Goal: Transaction & Acquisition: Book appointment/travel/reservation

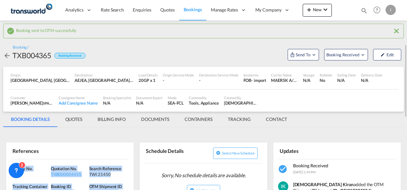
scroll to position [32, 0]
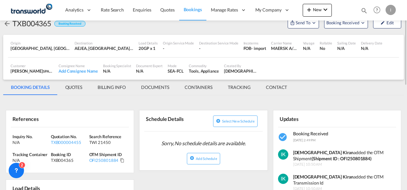
click at [365, 9] on md-icon "icon-magnify" at bounding box center [363, 10] width 7 height 7
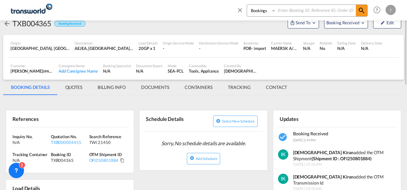
drag, startPoint x: 278, startPoint y: 11, endPoint x: 290, endPoint y: 11, distance: 12.1
click at [279, 11] on input at bounding box center [316, 10] width 80 height 11
paste input "TXB004340"
type input "TXB004340"
click at [361, 12] on md-icon "icon-magnify" at bounding box center [361, 11] width 8 height 8
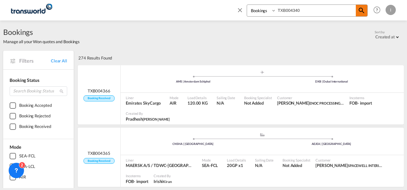
click at [364, 10] on md-icon "icon-magnify" at bounding box center [361, 11] width 8 height 8
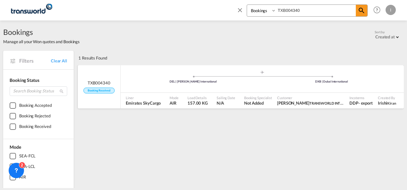
click at [217, 88] on div ".a{fill:#aaa8ad;} .a{fill:#aaa8ad;} DEL | [PERSON_NAME] International DXB | Dub…" at bounding box center [261, 79] width 283 height 19
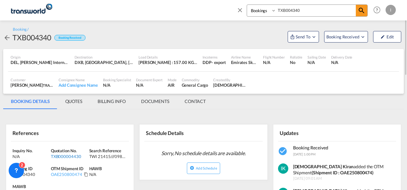
click at [58, 153] on div "TXB000004430" at bounding box center [69, 156] width 37 height 6
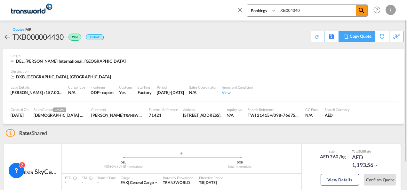
click at [341, 37] on div "Copy Quote" at bounding box center [356, 37] width 36 height 12
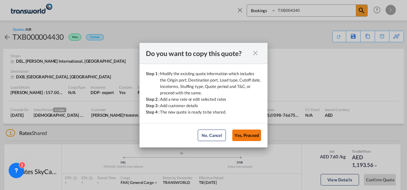
click at [251, 138] on button "Yes, Proceed" at bounding box center [246, 135] width 29 height 12
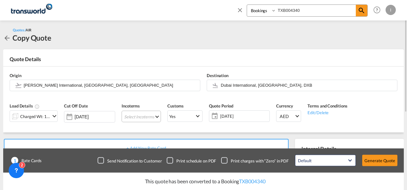
click at [145, 116] on md-select "Select Incoterms FOB - export Free on Board FOB - import Free on Board DDP - ex…" at bounding box center [140, 117] width 39 height 12
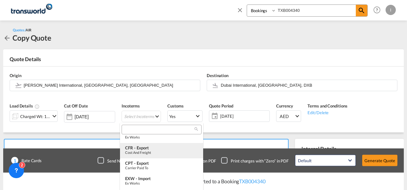
scroll to position [64, 0]
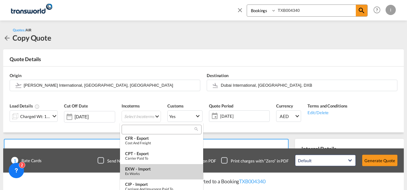
click at [137, 172] on div "Ex Works" at bounding box center [161, 173] width 73 height 4
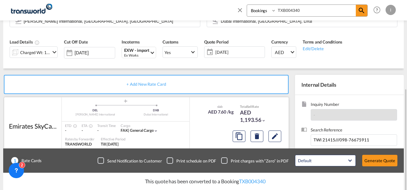
scroll to position [96, 0]
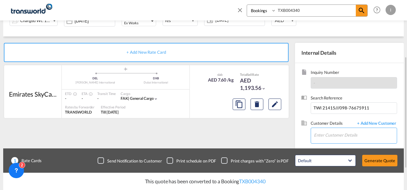
click at [325, 132] on input "Enter Customer Details" at bounding box center [355, 135] width 83 height 14
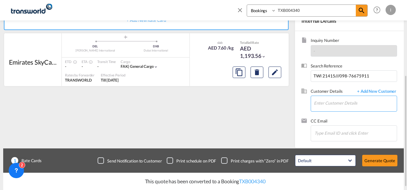
type input "T"
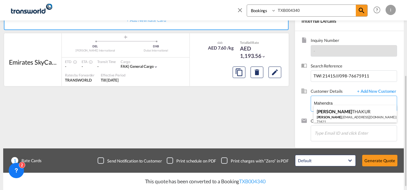
click at [332, 109] on div "[PERSON_NAME] [PERSON_NAME] .[EMAIL_ADDRESS][DOMAIN_NAME] | TRANSWORLD INTEGRAT…" at bounding box center [354, 116] width 83 height 22
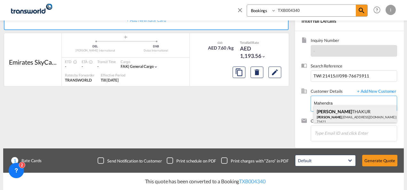
type input "TRANSWORLD INTEGRATED LOGISTEK PRIVATE LIMITED, [PERSON_NAME], [PERSON_NAME][EM…"
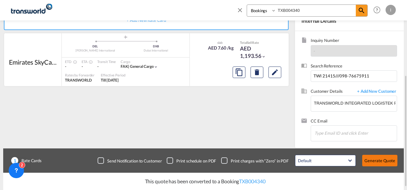
click at [372, 161] on button "Generate Quote" at bounding box center [379, 161] width 35 height 12
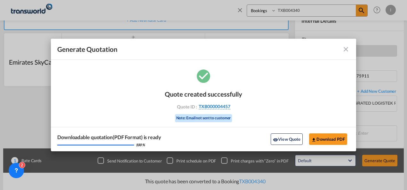
click at [219, 104] on span "TXB000004457" at bounding box center [214, 107] width 32 height 6
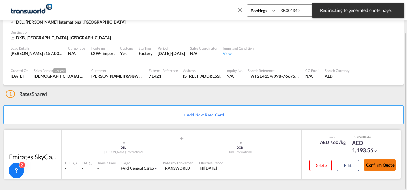
click at [376, 166] on button "Confirm Quote" at bounding box center [379, 165] width 32 height 12
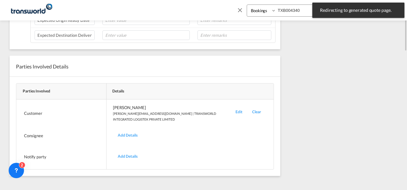
scroll to position [48, 0]
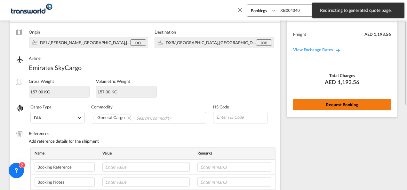
click at [303, 103] on button "Request Booking" at bounding box center [342, 105] width 98 height 12
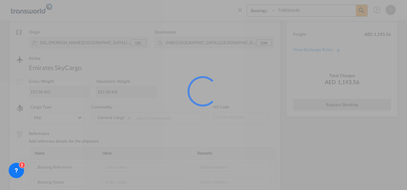
scroll to position [12, 0]
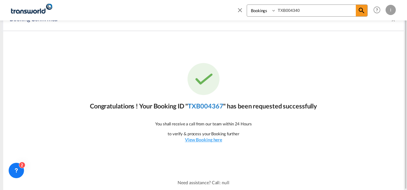
click at [197, 109] on link "TXB004367" at bounding box center [205, 106] width 35 height 8
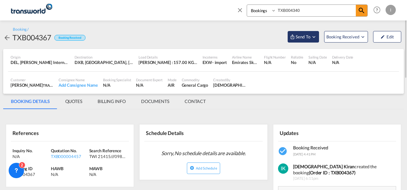
click at [297, 38] on span "Send To" at bounding box center [303, 37] width 16 height 6
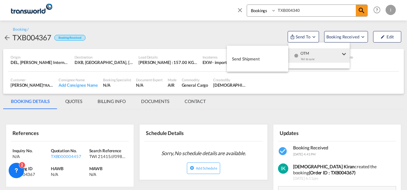
click at [302, 54] on span "OTM" at bounding box center [320, 51] width 40 height 6
click at [253, 63] on span "Send Shipment" at bounding box center [246, 59] width 28 height 10
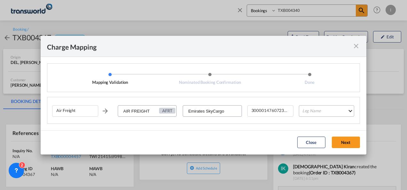
click at [313, 106] on md-select "Leg Name HANDLING ORIGIN HANDLING DESTINATION OTHERS TL PICK UP CUSTOMS ORIGIN …" at bounding box center [326, 111] width 55 height 12
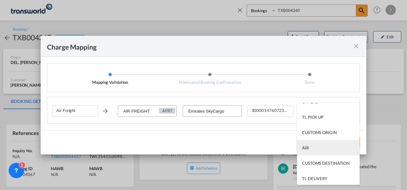
scroll to position [41, 0]
click at [312, 144] on md-option "AIR" at bounding box center [328, 146] width 63 height 15
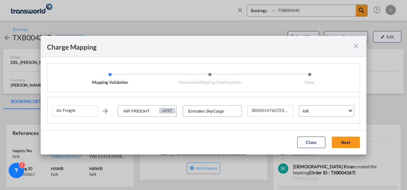
click at [338, 142] on button "Next" at bounding box center [345, 142] width 28 height 12
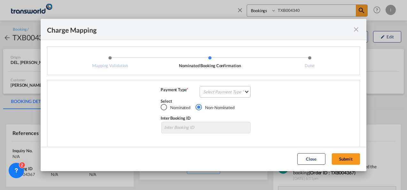
click at [221, 91] on md-select "Select Payment Type COLLECT PREPAID" at bounding box center [224, 92] width 51 height 12
click at [0, 0] on md-option "COLLECT" at bounding box center [0, 0] width 0 height 0
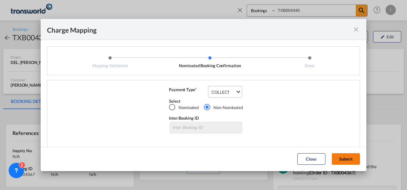
click at [344, 159] on button "Submit" at bounding box center [345, 159] width 28 height 12
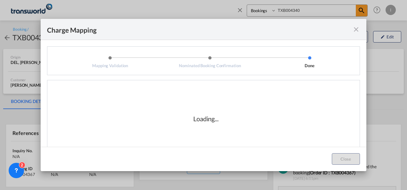
click at [213, 144] on div "Loading..." at bounding box center [205, 119] width 307 height 64
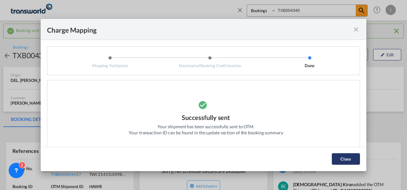
click at [344, 155] on button "Close" at bounding box center [345, 159] width 28 height 12
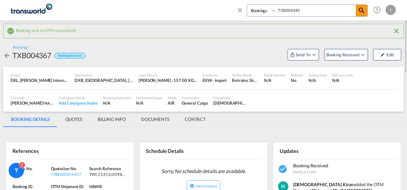
scroll to position [64, 0]
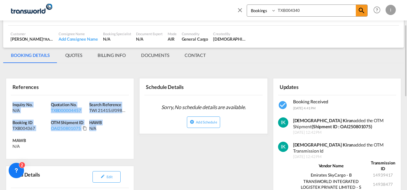
drag, startPoint x: 116, startPoint y: 141, endPoint x: 2, endPoint y: 97, distance: 122.0
click at [2, 97] on div "Booking sent to OTM successfully Booking / TXB004367 Booking Received Send To B…" at bounding box center [203, 189] width 407 height 465
copy div "Inquiry No. N/A Quotation No. TXB000004457 Search Reference TWI 21415///098-766…"
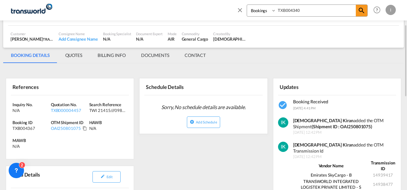
click at [239, 11] on md-icon "icon-close" at bounding box center [239, 9] width 7 height 7
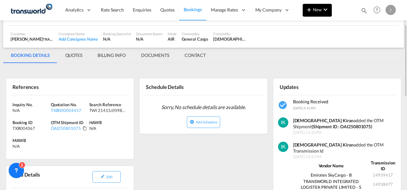
click at [318, 13] on button "New" at bounding box center [316, 10] width 29 height 13
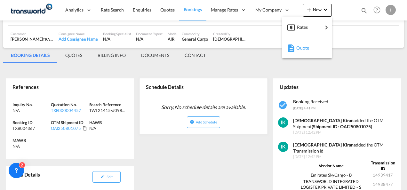
click at [303, 49] on span "Quote" at bounding box center [299, 48] width 7 height 13
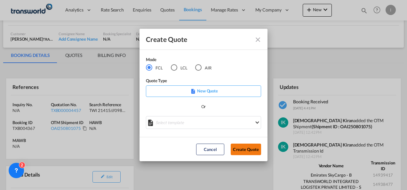
click at [240, 152] on button "Create Quote" at bounding box center [245, 150] width 30 height 12
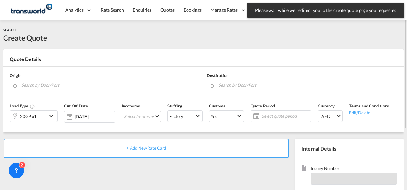
click at [43, 89] on input "Search by Door/Port" at bounding box center [108, 85] width 175 height 11
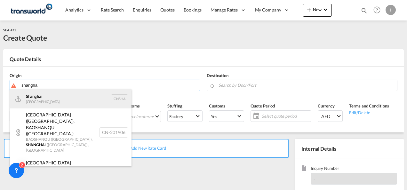
click at [43, 90] on div "Shangha i [GEOGRAPHIC_DATA] CNSHA" at bounding box center [70, 98] width 121 height 19
type input "[GEOGRAPHIC_DATA], [GEOGRAPHIC_DATA]"
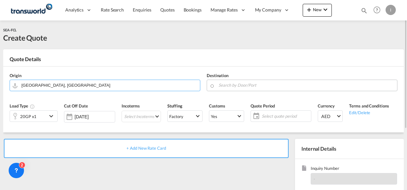
click at [243, 84] on input "Search by Door/Port" at bounding box center [305, 85] width 175 height 11
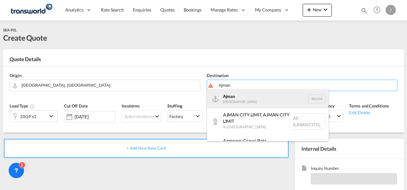
click at [237, 101] on div "Ajman [GEOGRAPHIC_DATA] [GEOGRAPHIC_DATA]" at bounding box center [267, 98] width 121 height 19
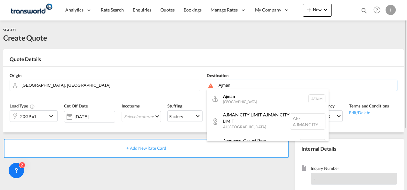
type input "Ajman, AEAJM"
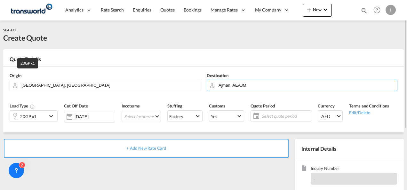
click at [22, 117] on div "20GP x1" at bounding box center [28, 116] width 16 height 9
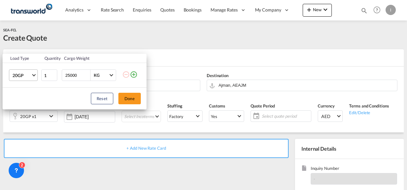
click at [20, 77] on span "20GP" at bounding box center [21, 75] width 19 height 6
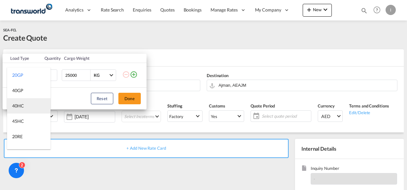
click at [17, 106] on div "40HC" at bounding box center [18, 106] width 12 height 6
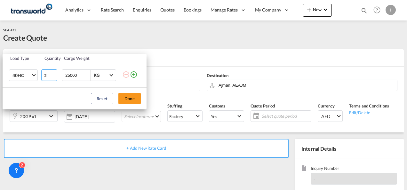
click at [53, 74] on input "2" at bounding box center [49, 75] width 16 height 12
click at [53, 74] on input "3" at bounding box center [49, 75] width 16 height 12
click at [53, 74] on input "4" at bounding box center [49, 75] width 16 height 12
click at [53, 74] on input "5" at bounding box center [49, 75] width 16 height 12
click at [53, 78] on input "5" at bounding box center [49, 75] width 16 height 12
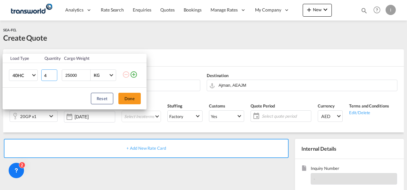
click at [53, 77] on input "4" at bounding box center [49, 75] width 16 height 12
click at [53, 76] on input "3" at bounding box center [49, 75] width 16 height 12
type input "4"
click at [54, 74] on input "4" at bounding box center [49, 75] width 16 height 12
click at [135, 97] on button "Done" at bounding box center [129, 99] width 22 height 12
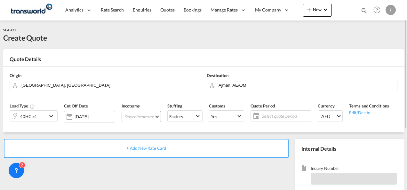
click at [137, 118] on md-select "Select Incoterms FOB - export Free on Board FOB - import Free on Board DDP - ex…" at bounding box center [140, 117] width 39 height 12
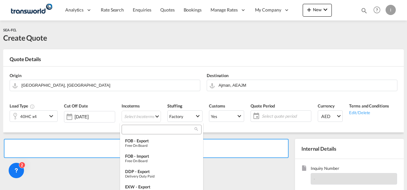
click at [134, 125] on div at bounding box center [161, 130] width 80 height 10
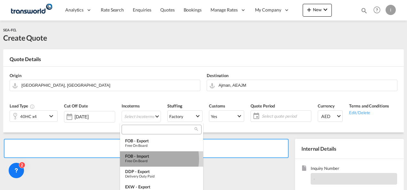
click at [149, 159] on div "Free on Board" at bounding box center [161, 161] width 73 height 4
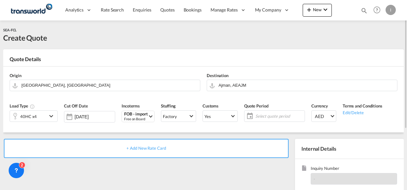
click at [274, 116] on span "Select quote period" at bounding box center [279, 116] width 48 height 6
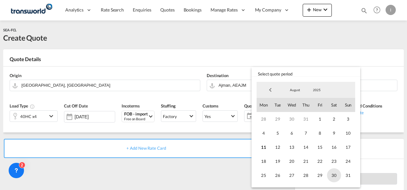
click at [339, 173] on span "30" at bounding box center [334, 175] width 14 height 14
click at [159, 178] on md-backdrop at bounding box center [203, 95] width 407 height 190
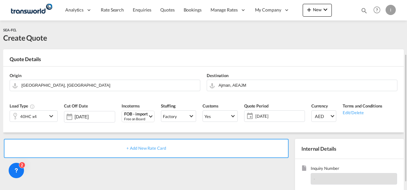
scroll to position [32, 0]
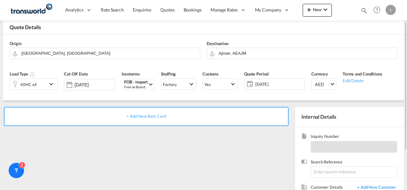
click at [345, 162] on span "Search Reference" at bounding box center [353, 162] width 86 height 7
click at [338, 172] on input at bounding box center [353, 172] width 86 height 12
paste input "Inquiry No. N/A Quotation No. TXB000004457 Search Reference TWI 21415///098-766…"
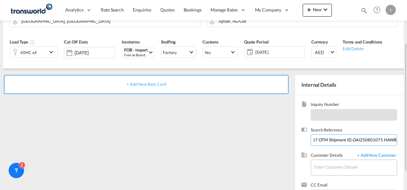
type input "Inquiry No. N/A Quotation No. TXB000004457 Search Reference TWI 21415///098-766…"
click at [329, 162] on input "Enter Customer Details" at bounding box center [355, 167] width 83 height 14
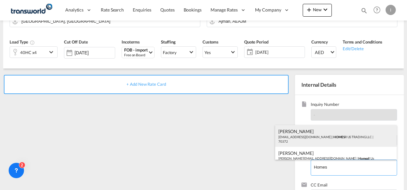
click at [307, 136] on div "Abhay S [EMAIL_ADDRESS][DOMAIN_NAME] | HOMES R US TRADING LLC | 70372" at bounding box center [335, 136] width 121 height 22
type input "HOMES R US TRADING LLC, Abhay S, [EMAIL_ADDRESS][DOMAIN_NAME]"
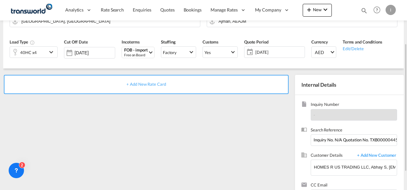
click at [147, 85] on span "+ Add New Rate Card" at bounding box center [145, 83] width 39 height 5
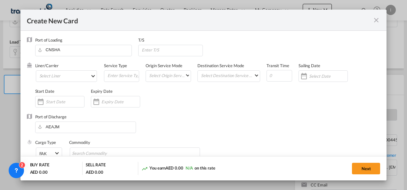
type input "Basic Ocean Freight"
select select "per equipment"
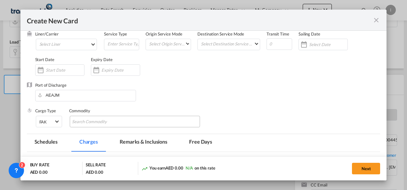
scroll to position [64, 0]
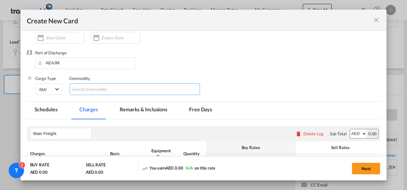
click at [86, 92] on input "Search Commodity" at bounding box center [101, 89] width 58 height 10
type input "General Cargo"
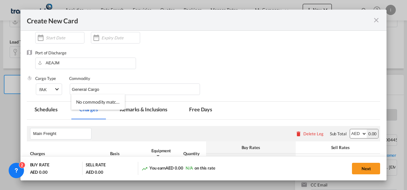
click at [205, 58] on div "Port of Discharge [GEOGRAPHIC_DATA]" at bounding box center [203, 63] width 353 height 26
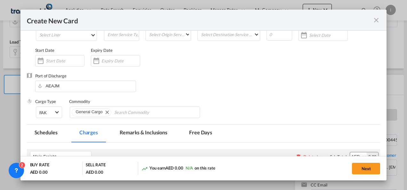
scroll to position [32, 0]
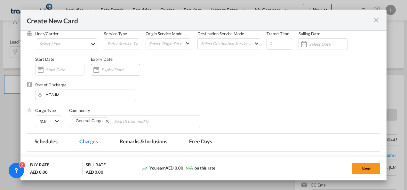
click at [120, 73] on div "Create New CardPort ..." at bounding box center [115, 70] width 49 height 12
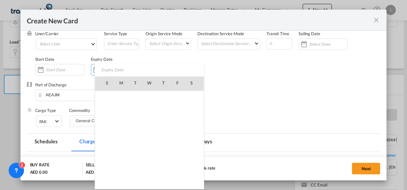
scroll to position [147962, 0]
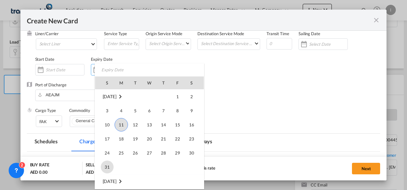
click at [102, 166] on span "31" at bounding box center [107, 166] width 13 height 13
type input "[DATE]"
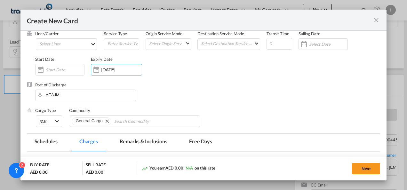
click at [265, 87] on div "Port of Discharge [GEOGRAPHIC_DATA]" at bounding box center [203, 95] width 353 height 26
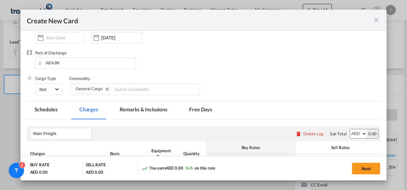
scroll to position [151, 0]
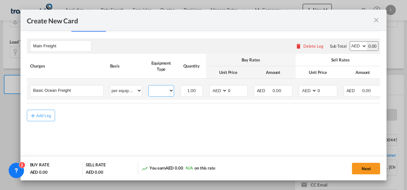
click at [162, 91] on select "40HC" at bounding box center [161, 90] width 25 height 9
select select "40HC"
click at [149, 86] on select "40HC" at bounding box center [161, 90] width 25 height 9
click at [218, 92] on select "AED AFN ALL AMD ANG AOA ARS AUD AWG AZN BAM BBD BDT BGN BHD BIF BMD BND [PERSON…" at bounding box center [218, 90] width 17 height 9
select select "string:USD"
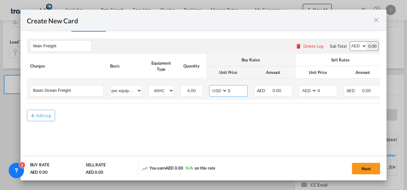
click at [210, 86] on select "AED AFN ALL AMD ANG AOA ARS AUD AWG AZN BAM BBD BDT BGN BHD BIF BMD BND [PERSON…" at bounding box center [218, 90] width 17 height 9
drag, startPoint x: 231, startPoint y: 88, endPoint x: 225, endPoint y: 89, distance: 5.8
click at [225, 89] on md-input-container "AED AFN ALL AMD ANG AOA ARS AUD AWG AZN BAM BBD BDT BGN BHD BIF BMD BND [PERSON…" at bounding box center [228, 91] width 38 height 12
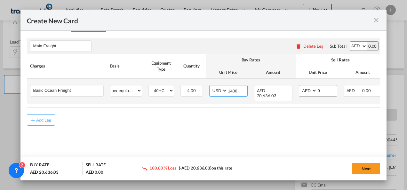
type input "1400"
click at [310, 91] on select "AED AFN ALL AMD ANG AOA ARS AUD AWG AZN BAM BBD BDT BGN BHD BIF BMD BND [PERSON…" at bounding box center [308, 90] width 17 height 9
select select "string:USD"
click at [300, 86] on select "AED AFN ALL AMD ANG AOA ARS AUD AWG AZN BAM BBD BDT BGN BHD BIF BMD BND [PERSON…" at bounding box center [308, 90] width 17 height 9
drag, startPoint x: 323, startPoint y: 89, endPoint x: 311, endPoint y: 88, distance: 12.5
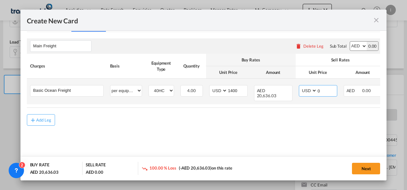
click at [311, 88] on md-input-container "AED AFN ALL AMD ANG AOA ARS AUD AWG AZN BAM BBD BDT BGN BHD BIF BMD BND [PERSON…" at bounding box center [318, 91] width 38 height 12
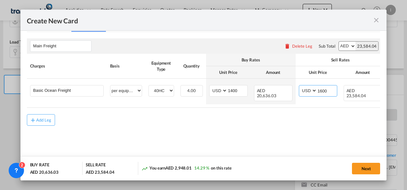
type input "1600"
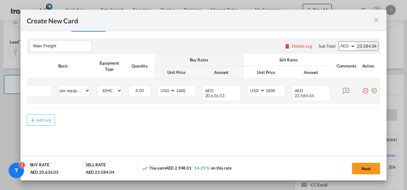
click at [370, 90] on md-icon "icon-plus-circle-outline green-400-fg" at bounding box center [373, 88] width 6 height 6
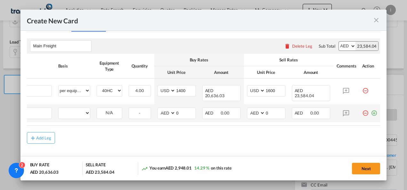
scroll to position [0, 6]
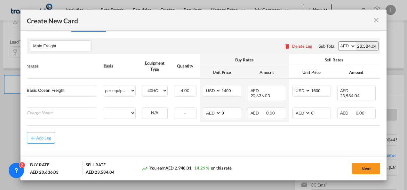
click at [24, 113] on md-dialog-content "Port of Loading [GEOGRAPHIC_DATA] T/S Liner/Carrier Select Liner 2HM LOGISTICS …" at bounding box center [203, 106] width 366 height 150
click at [30, 113] on input "Charge Name" at bounding box center [62, 113] width 70 height 10
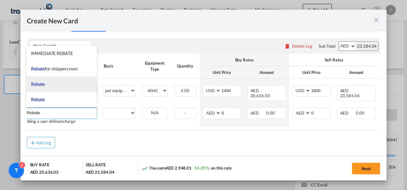
type input "Rebate"
click at [45, 81] on li "Rebate" at bounding box center [61, 83] width 71 height 15
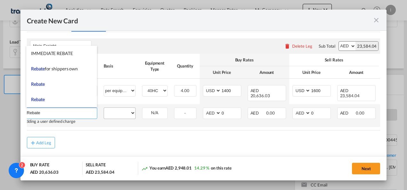
select select "per equipment"
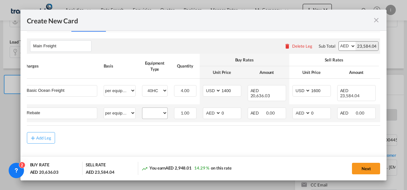
click at [156, 107] on div "40HC" at bounding box center [155, 113] width 26 height 12
click at [155, 112] on select "40HC" at bounding box center [154, 113] width 25 height 9
select select "40HC"
click at [142, 109] on select "40HC" at bounding box center [154, 113] width 25 height 9
drag, startPoint x: 226, startPoint y: 113, endPoint x: 221, endPoint y: 114, distance: 5.3
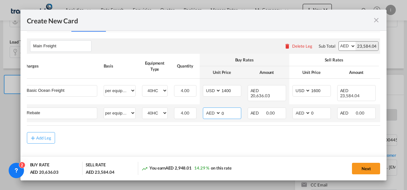
click at [221, 114] on input "0" at bounding box center [231, 113] width 20 height 10
click at [205, 116] on select "AED AFN ALL AMD ANG AOA ARS AUD AWG AZN BAM BBD BDT BGN BHD BIF BMD BND [PERSON…" at bounding box center [212, 113] width 17 height 9
select select "string:USD"
click at [204, 109] on select "AED AFN ALL AMD ANG AOA ARS AUD AWG AZN BAM BBD BDT BGN BHD BIF BMD BND [PERSON…" at bounding box center [212, 113] width 17 height 9
type input "25"
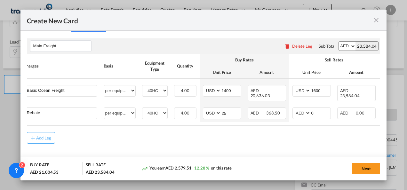
click at [212, 128] on rate-modification "Main Freight Please enter leg name Leg Name Already Exists Delete Leg Sub Total…" at bounding box center [203, 88] width 353 height 112
drag, startPoint x: 215, startPoint y: 125, endPoint x: 347, endPoint y: 123, distance: 131.4
click at [347, 123] on table "Charges Basis Equipment Type Quantity Buy Rates Sell Rates Comments Action Unit…" at bounding box center [222, 90] width 405 height 72
drag, startPoint x: 347, startPoint y: 123, endPoint x: 372, endPoint y: 136, distance: 28.2
click at [372, 136] on div "Add Leg" at bounding box center [203, 138] width 353 height 12
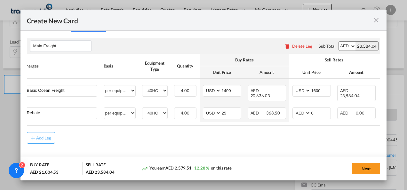
scroll to position [0, 57]
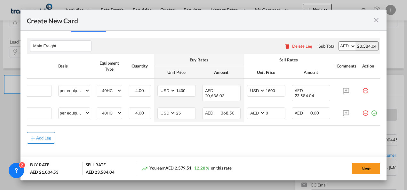
click at [49, 140] on div "Add Leg" at bounding box center [43, 138] width 15 height 4
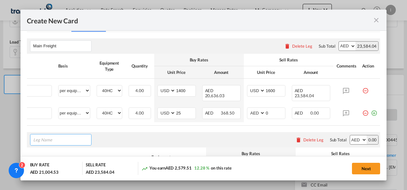
click at [47, 140] on input "Leg Name" at bounding box center [62, 140] width 58 height 10
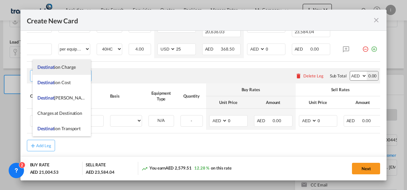
click at [70, 69] on span "Destinat ion Charge" at bounding box center [56, 66] width 38 height 5
type input "Destination Charge"
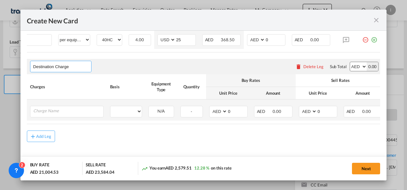
scroll to position [229, 0]
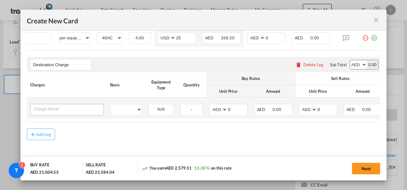
click at [47, 112] on div "Create New CardPort ..." at bounding box center [67, 110] width 74 height 12
click at [48, 109] on input "Charge Name" at bounding box center [68, 109] width 70 height 10
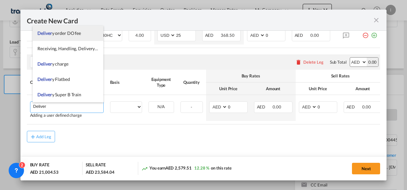
click at [60, 31] on span "Deliver y order DO fee" at bounding box center [58, 32] width 43 height 5
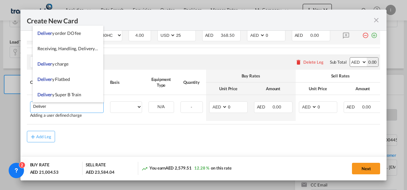
type input "Delivery order DO fee"
select select "per B/L"
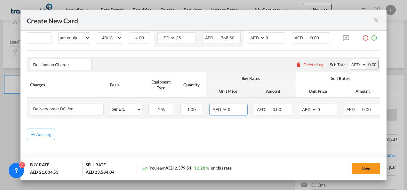
drag, startPoint x: 230, startPoint y: 109, endPoint x: 226, endPoint y: 108, distance: 3.6
click at [227, 108] on md-input-container "0" at bounding box center [237, 109] width 20 height 11
type input "550"
drag, startPoint x: 322, startPoint y: 107, endPoint x: 307, endPoint y: 108, distance: 15.4
click at [307, 108] on md-input-container "AED AFN ALL AMD ANG AOA ARS AUD AWG AZN BAM BBD BDT BGN BHD BIF BMD BND [PERSON…" at bounding box center [318, 110] width 38 height 12
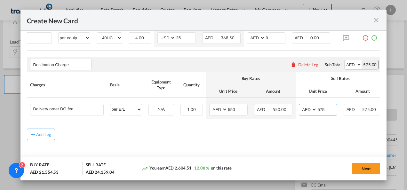
type input "575"
click at [253, 140] on div "Add Leg" at bounding box center [203, 134] width 353 height 12
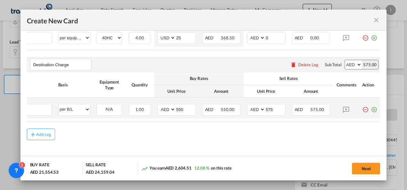
drag, startPoint x: 369, startPoint y: 110, endPoint x: 358, endPoint y: 111, distance: 10.6
click at [370, 109] on md-icon "icon-plus-circle-outline green-400-fg" at bounding box center [373, 107] width 6 height 6
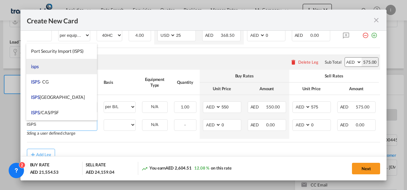
click at [39, 68] on li "isps" at bounding box center [61, 66] width 71 height 15
type input "isps"
select select "per equipment"
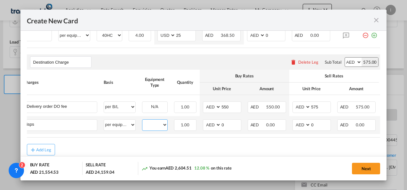
drag, startPoint x: 150, startPoint y: 125, endPoint x: 151, endPoint y: 130, distance: 5.1
click at [150, 125] on select "40HC" at bounding box center [154, 124] width 25 height 9
click at [142, 121] on select "40HC" at bounding box center [154, 124] width 25 height 9
click at [152, 130] on div "40HC" at bounding box center [155, 125] width 26 height 12
click at [153, 127] on select "40HC" at bounding box center [154, 124] width 25 height 9
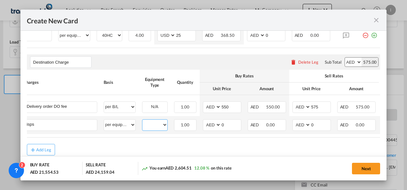
select select "40HC"
click at [142, 121] on select "40HC" at bounding box center [154, 124] width 25 height 9
drag, startPoint x: 232, startPoint y: 126, endPoint x: 206, endPoint y: 127, distance: 26.2
click at [206, 127] on md-input-container "AED AFN ALL AMD ANG AOA ARS AUD AWG AZN BAM BBD BDT BGN BHD BIF BMD BND [PERSON…" at bounding box center [222, 125] width 38 height 12
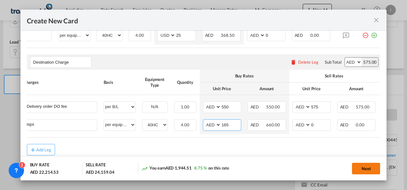
type input "165"
click at [360, 167] on button "Next" at bounding box center [366, 169] width 28 height 12
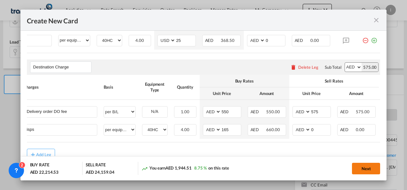
scroll to position [0, 0]
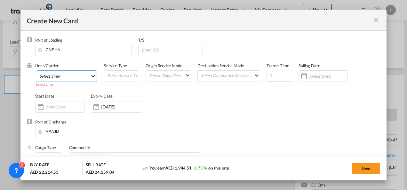
click at [79, 76] on md-select "Select Liner 2HM LOGISTICS D.O.O 2HM LOGISTICS D.O.O. / TDWC-CAPODISTRI 2HM LOG…" at bounding box center [66, 76] width 61 height 12
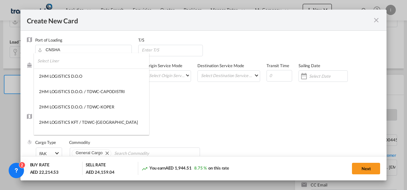
click at [60, 62] on input "search" at bounding box center [93, 60] width 112 height 15
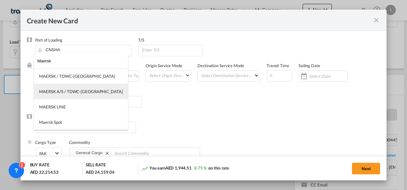
type input "Maersk"
drag, startPoint x: 63, startPoint y: 91, endPoint x: 84, endPoint y: 102, distance: 24.0
click at [64, 91] on div "MAERSK A/S / TDWC-[GEOGRAPHIC_DATA]" at bounding box center [81, 92] width 84 height 6
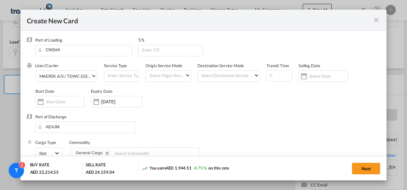
drag, startPoint x: 201, startPoint y: 113, endPoint x: 204, endPoint y: 115, distance: 3.6
click at [201, 113] on div "Liner/Carrier MAERSK A/S / TDWC-[GEOGRAPHIC_DATA] Service Type Origin Service M…" at bounding box center [207, 88] width 345 height 51
drag, startPoint x: 365, startPoint y: 165, endPoint x: 322, endPoint y: 180, distance: 45.9
click at [365, 165] on button "Next" at bounding box center [366, 169] width 28 height 12
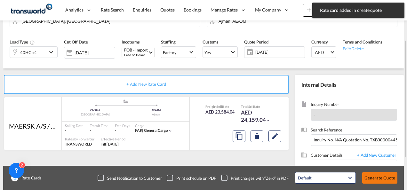
click at [372, 180] on button "Generate Quote" at bounding box center [379, 178] width 35 height 12
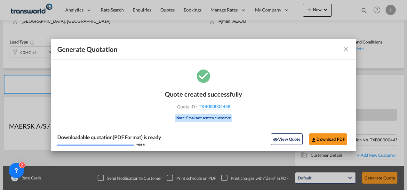
click at [210, 112] on div "Quote created successfully Quote ID : TXB000004458 Note: Email not sent to cust…" at bounding box center [203, 105] width 77 height 43
click at [210, 107] on span "TXB000004458" at bounding box center [214, 107] width 32 height 6
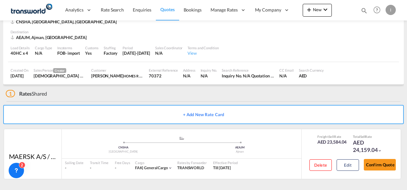
scroll to position [39, 0]
click at [380, 164] on button "Confirm Quote" at bounding box center [379, 165] width 32 height 12
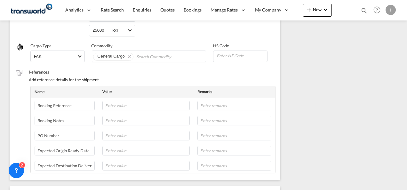
scroll to position [45, 0]
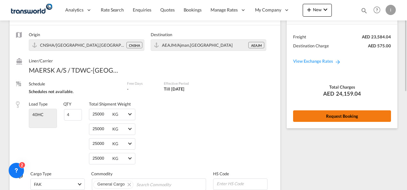
click at [323, 116] on button "Request Booking" at bounding box center [342, 116] width 98 height 12
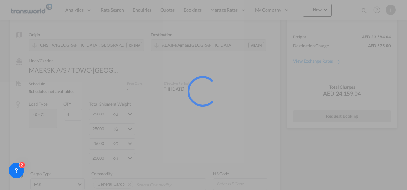
scroll to position [0, 0]
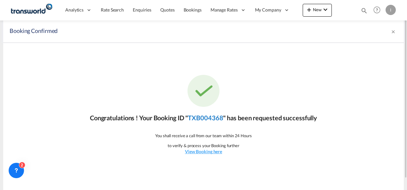
click at [208, 119] on link "TXB004368" at bounding box center [205, 118] width 35 height 8
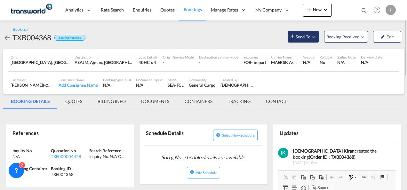
click at [295, 35] on span "Send To" at bounding box center [303, 37] width 16 height 6
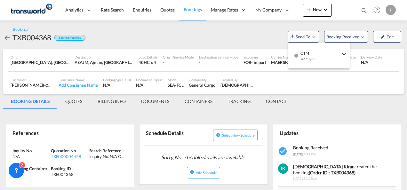
click at [304, 61] on div "Yet to sync" at bounding box center [320, 60] width 40 height 13
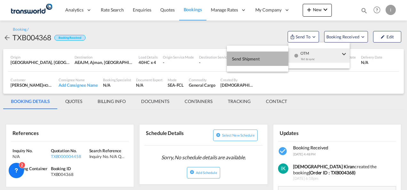
click at [270, 61] on button "Send Shipment" at bounding box center [257, 58] width 61 height 14
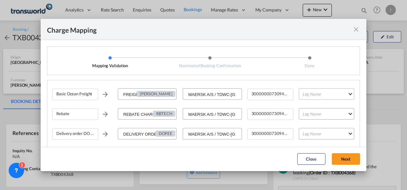
click at [313, 95] on md-select "Leg Name HANDLING ORIGIN VESSEL HANDLING DESTINATION OTHERS TL PICK UP CUSTOMS …" at bounding box center [326, 94] width 55 height 12
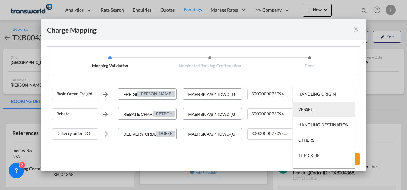
click at [308, 107] on div "VESSEL" at bounding box center [305, 109] width 14 height 6
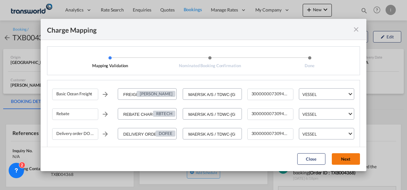
click at [340, 156] on button "Next" at bounding box center [345, 159] width 28 height 12
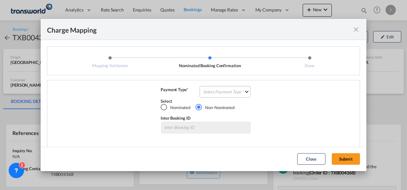
click at [206, 92] on md-select "Select Payment Type COLLECT PREPAID" at bounding box center [224, 92] width 51 height 12
click at [206, 92] on div "COLLECT" at bounding box center [210, 92] width 18 height 6
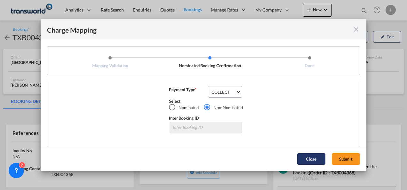
click at [338, 157] on button "Submit" at bounding box center [345, 159] width 28 height 12
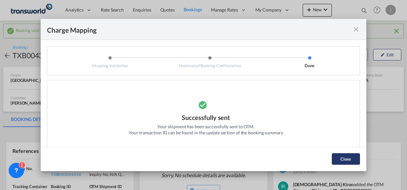
click at [336, 156] on button "Close" at bounding box center [345, 159] width 28 height 12
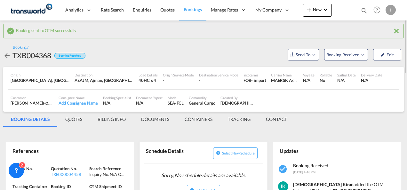
scroll to position [32, 0]
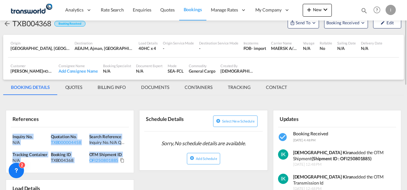
drag, startPoint x: 87, startPoint y: 158, endPoint x: 9, endPoint y: 132, distance: 82.6
click at [9, 132] on div "Inquiry No. N/A Quotation No. TXB000004458 Search Reference Inquiry No. N/A Quo…" at bounding box center [70, 150] width 128 height 46
copy div "Inquiry No. N/A Quotation No. TXB000004458 Search Reference Inquiry No. N/A Quo…"
click at [167, 8] on span "Quotes" at bounding box center [167, 9] width 14 height 5
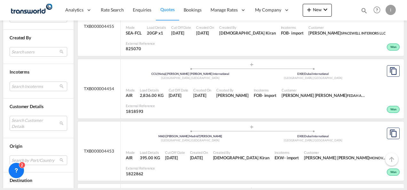
scroll to position [256, 0]
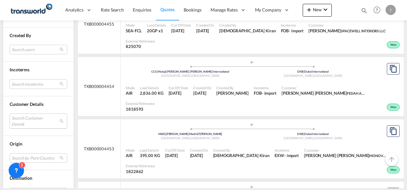
click at [35, 122] on md-select "Search Customer Details user name user [PERSON_NAME] [PERSON_NAME] [PERSON_NAME…" at bounding box center [39, 120] width 58 height 15
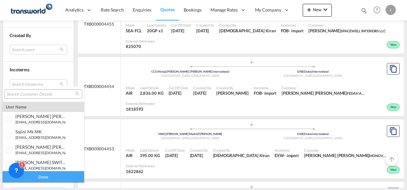
click at [33, 92] on input "search" at bounding box center [40, 94] width 69 height 6
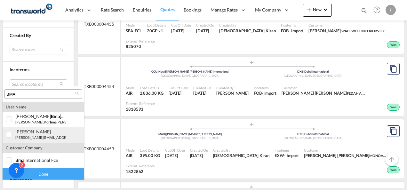
type input "BMA"
click at [27, 139] on small "[PERSON_NAME][EMAIL_ADDRESS][DOMAIN_NAME]" at bounding box center [58, 137] width 86 height 4
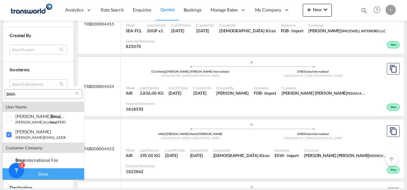
click at [40, 172] on div "Done" at bounding box center [43, 173] width 81 height 11
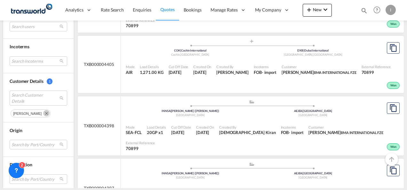
scroll to position [288, 0]
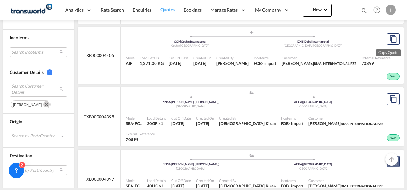
click at [389, 158] on md-icon "assets/icons/custom/copyQuote.svg" at bounding box center [393, 162] width 8 height 8
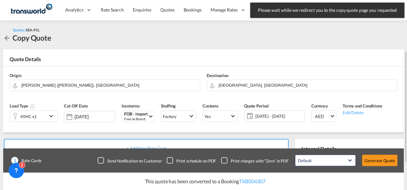
scroll to position [128, 0]
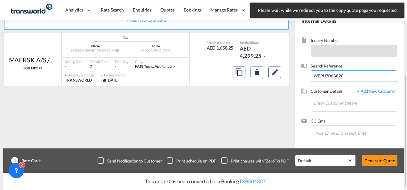
click at [320, 77] on input "WBPU7068820" at bounding box center [353, 76] width 86 height 12
paste input "DPWU9071347"
type input "DPWU9071347"
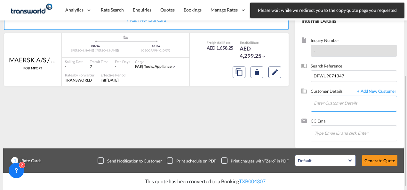
click at [319, 103] on input "Enter Customer Details" at bounding box center [355, 103] width 83 height 14
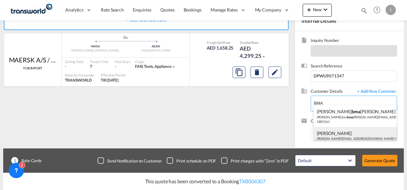
click at [330, 130] on div "[PERSON_NAME] [EMAIL_ADDRESS][DOMAIN_NAME] | BMA INTERNATIONAL FZE | 70899" at bounding box center [354, 138] width 83 height 22
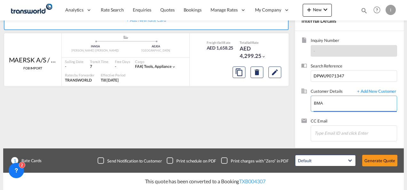
type input "BMA INTERNATIONAL FZE, [PERSON_NAME], [PERSON_NAME][EMAIL_ADDRESS][DOMAIN_NAME]"
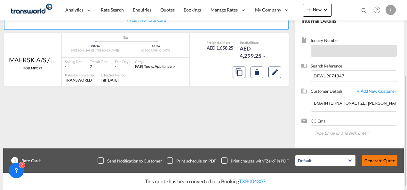
click at [377, 160] on button "Generate Quote" at bounding box center [379, 161] width 35 height 12
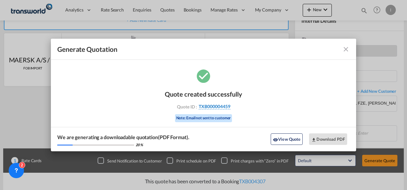
click at [227, 107] on span "TXB000004459" at bounding box center [214, 107] width 32 height 6
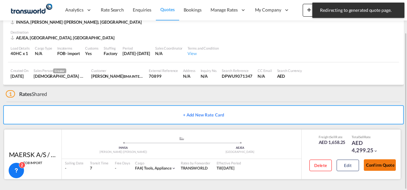
click at [381, 166] on button "Confirm Quote" at bounding box center [379, 165] width 32 height 12
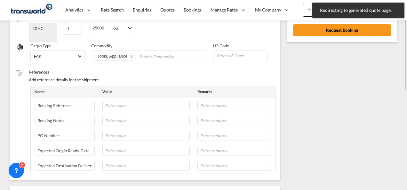
scroll to position [99, 0]
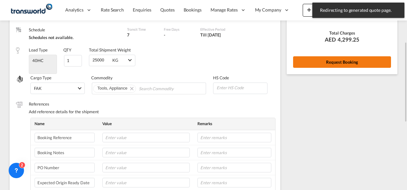
click at [333, 67] on button "Request Booking" at bounding box center [342, 62] width 98 height 12
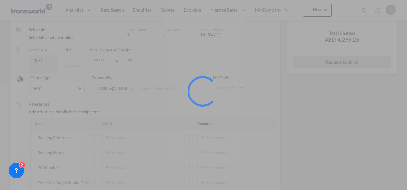
scroll to position [12, 0]
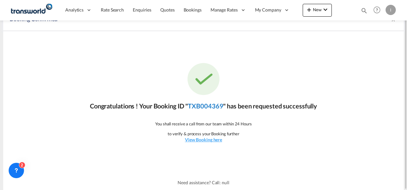
click at [204, 107] on link "TXB004369" at bounding box center [205, 106] width 35 height 8
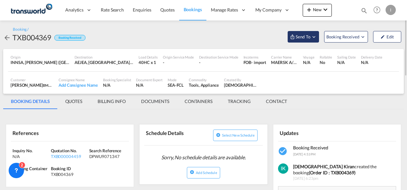
click at [309, 35] on span "Send To" at bounding box center [303, 37] width 16 height 6
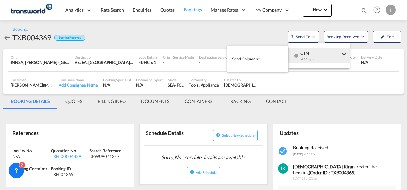
click at [304, 55] on div "Yet to sync" at bounding box center [320, 60] width 40 height 13
click at [266, 57] on button "Send Shipment" at bounding box center [257, 58] width 61 height 14
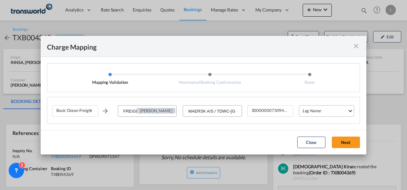
click at [319, 109] on md-select "Leg Name HANDLING ORIGIN VESSEL HANDLING DESTINATION OTHERS TL PICK UP CUSTOMS …" at bounding box center [326, 111] width 55 height 12
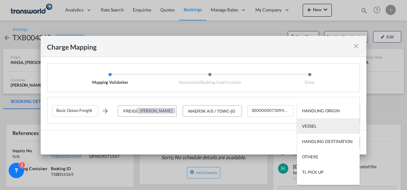
click at [312, 123] on div "VESSEL" at bounding box center [309, 126] width 14 height 6
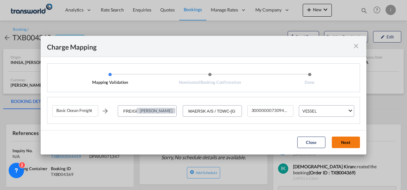
click at [345, 145] on button "Next" at bounding box center [345, 142] width 28 height 12
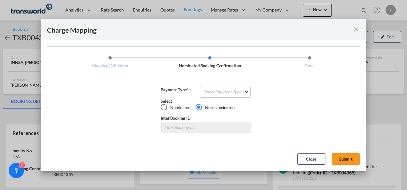
click at [231, 92] on md-select "Select Payment Type COLLECT PREPAID" at bounding box center [224, 92] width 51 height 12
click at [231, 92] on body "Analytics Reports Dashboard Rate Search Enquiries Quotes Bookings" at bounding box center [203, 95] width 407 height 190
click at [231, 92] on md-option "COLLECT" at bounding box center [224, 91] width 57 height 15
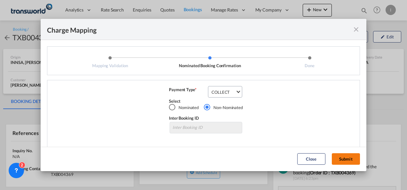
click at [334, 156] on button "Submit" at bounding box center [345, 159] width 28 height 12
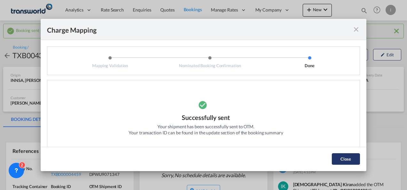
click at [348, 157] on button "Close" at bounding box center [345, 159] width 28 height 12
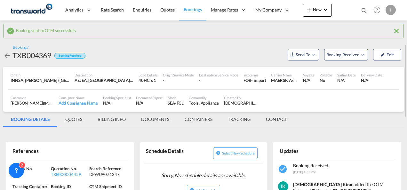
scroll to position [32, 0]
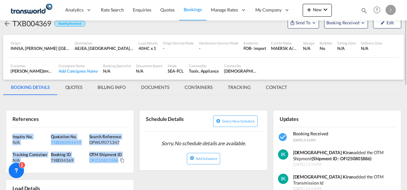
drag, startPoint x: 125, startPoint y: 165, endPoint x: 0, endPoint y: 130, distance: 129.5
copy div "Inquiry No. N/A Quotation No. TXB000004459 Search Reference DPWU9071347 Trackin…"
click at [166, 6] on link "Quotes" at bounding box center [167, 10] width 23 height 21
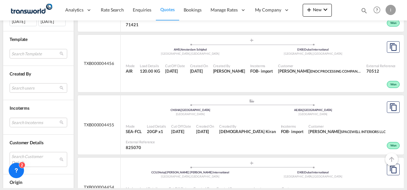
scroll to position [224, 0]
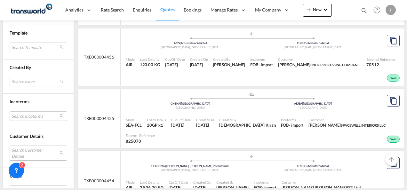
click at [24, 147] on md-select "Search Customer Details user name user [PERSON_NAME] [PERSON_NAME] [PERSON_NAME…" at bounding box center [39, 152] width 58 height 15
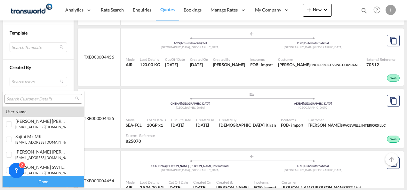
click at [23, 97] on input "search" at bounding box center [40, 99] width 69 height 6
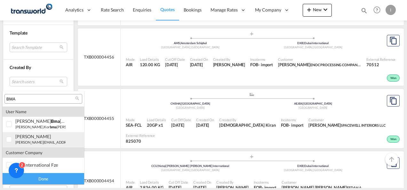
type input "BMA"
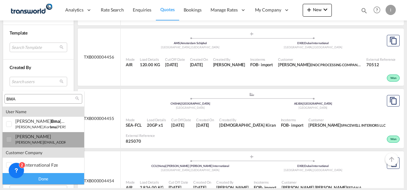
click at [27, 139] on div "[PERSON_NAME] [PERSON_NAME][EMAIL_ADDRESS][DOMAIN_NAME] | bma international fze" at bounding box center [40, 139] width 50 height 11
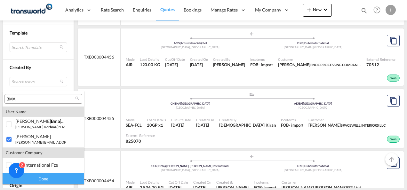
click at [41, 175] on div "Done" at bounding box center [43, 178] width 81 height 11
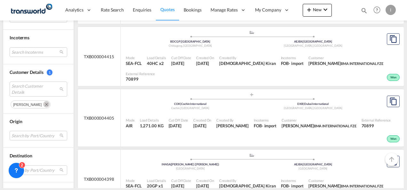
scroll to position [320, 0]
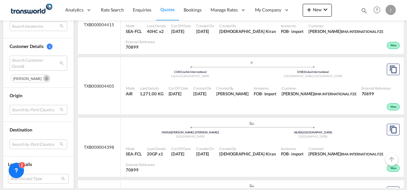
click at [25, 108] on md-select "Search by Port/Country JPNIC nichinan [GEOGRAPHIC_DATA] AEAMF mussafah [GEOGRAP…" at bounding box center [39, 110] width 58 height 10
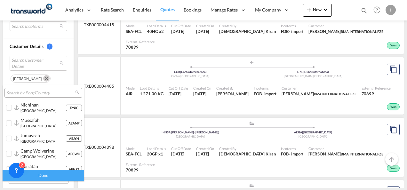
click at [20, 93] on input "search" at bounding box center [40, 93] width 69 height 6
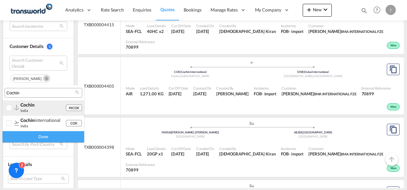
type input "Cochin"
click at [24, 103] on span "cochin" at bounding box center [27, 104] width 14 height 5
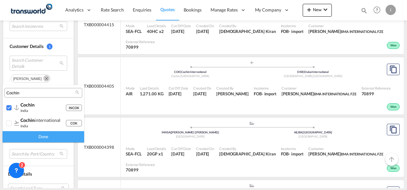
click at [36, 132] on div "Done" at bounding box center [43, 136] width 81 height 11
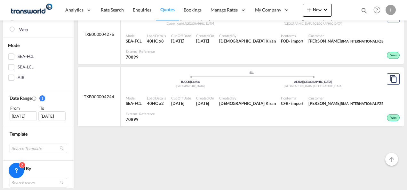
scroll to position [128, 0]
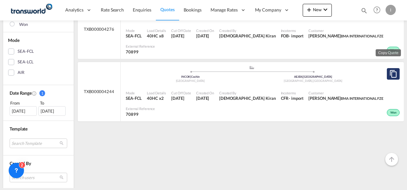
click at [389, 73] on md-icon "assets/icons/custom/copyQuote.svg" at bounding box center [393, 74] width 8 height 8
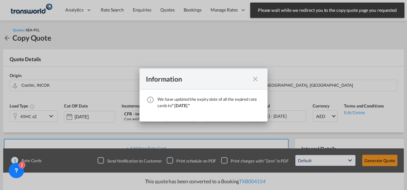
click at [256, 78] on md-icon "icon-close fg-AAA8AD cursor" at bounding box center [255, 79] width 8 height 8
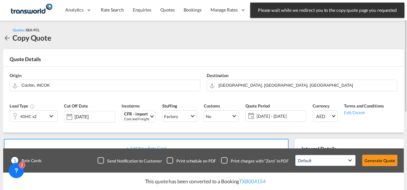
click at [39, 114] on div "40HC x2" at bounding box center [28, 116] width 37 height 11
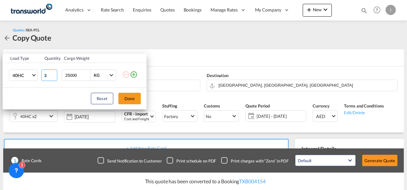
click at [54, 73] on input "3" at bounding box center [49, 75] width 16 height 12
click at [54, 73] on input "4" at bounding box center [49, 75] width 16 height 12
click at [54, 73] on input "5" at bounding box center [49, 75] width 16 height 12
click at [54, 73] on input "6" at bounding box center [49, 75] width 16 height 12
type input "7"
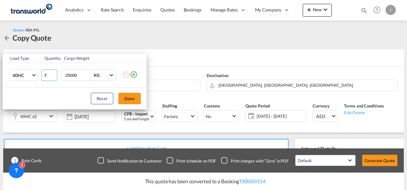
click at [54, 73] on input "7" at bounding box center [49, 75] width 16 height 12
click at [125, 97] on button "Done" at bounding box center [129, 99] width 22 height 12
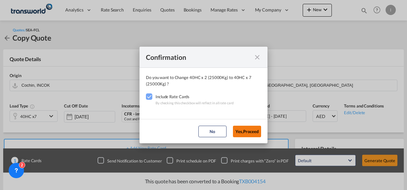
click at [238, 130] on button "Yes,Proceed" at bounding box center [247, 132] width 28 height 12
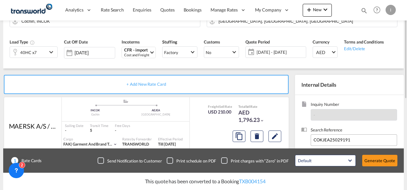
scroll to position [96, 0]
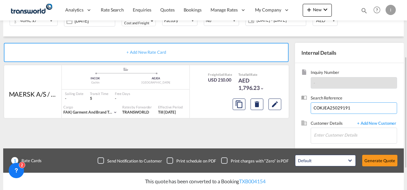
drag, startPoint x: 362, startPoint y: 106, endPoint x: 306, endPoint y: 108, distance: 56.3
click at [306, 108] on div "Search Reference COKJEA25029191" at bounding box center [349, 107] width 96 height 25
paste input
click at [326, 109] on input at bounding box center [353, 108] width 86 height 12
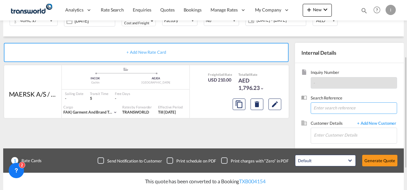
paste input "255785472"
type input "255785472"
click at [323, 135] on input "Enter Customer Details" at bounding box center [355, 135] width 83 height 14
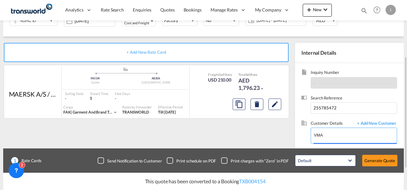
drag, startPoint x: 324, startPoint y: 133, endPoint x: 295, endPoint y: 137, distance: 29.2
click at [295, 137] on div "Inquiry Number - Search Reference 255785472 Customer Details + Add New Customer…" at bounding box center [349, 121] width 109 height 117
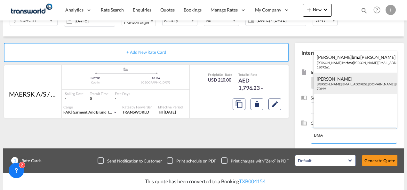
click at [326, 84] on div "[PERSON_NAME] [EMAIL_ADDRESS][DOMAIN_NAME] | BMA INTERNATIONAL FZE | 70899" at bounding box center [354, 84] width 83 height 22
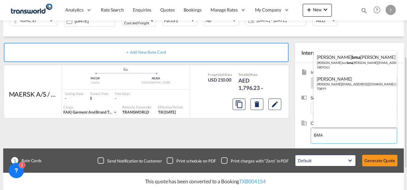
type input "BMA INTERNATIONAL FZE, [PERSON_NAME], [PERSON_NAME][EMAIL_ADDRESS][DOMAIN_NAME]"
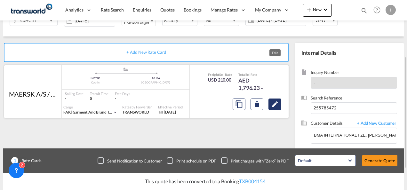
click at [271, 107] on md-icon "Edit" at bounding box center [275, 104] width 8 height 8
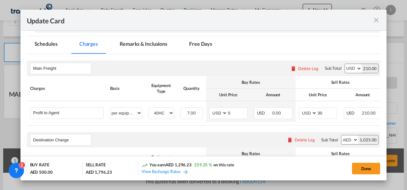
scroll to position [243, 0]
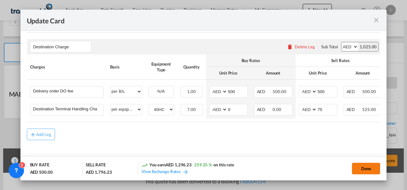
click at [367, 166] on button "Done" at bounding box center [366, 169] width 28 height 12
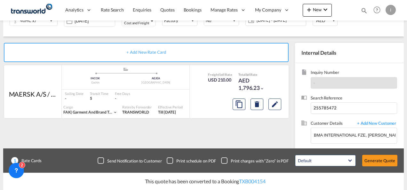
click at [381, 162] on button "Generate Quote" at bounding box center [379, 161] width 35 height 12
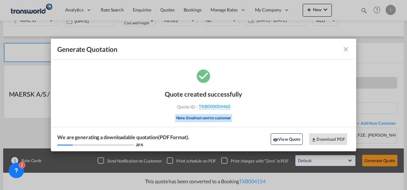
click at [211, 105] on span "TXB000004460" at bounding box center [214, 107] width 32 height 6
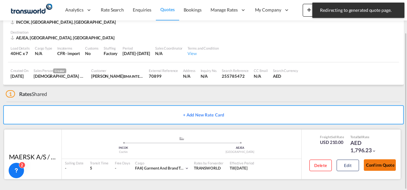
click at [378, 165] on button "Confirm Quote" at bounding box center [379, 165] width 32 height 12
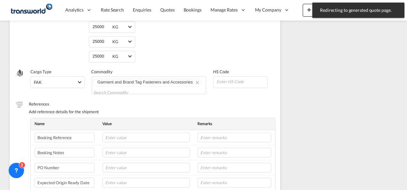
scroll to position [64, 0]
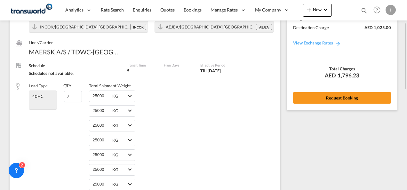
click at [334, 91] on div "Rate Summary Freight USD 210.00 Destination Charge AED 1,025.00 View Exchange R…" at bounding box center [341, 48] width 111 height 124
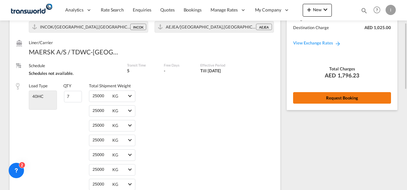
click at [331, 100] on button "Request Booking" at bounding box center [342, 98] width 98 height 12
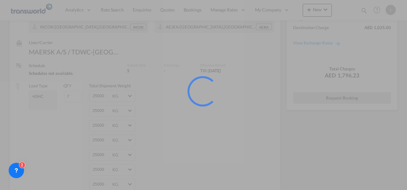
scroll to position [12, 0]
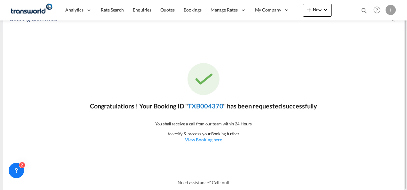
click at [218, 107] on link "TXB004370" at bounding box center [205, 106] width 35 height 8
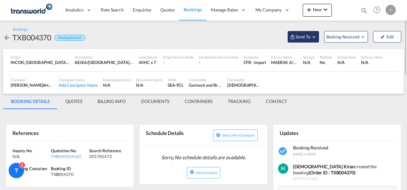
click at [308, 35] on span "Send To" at bounding box center [303, 37] width 16 height 6
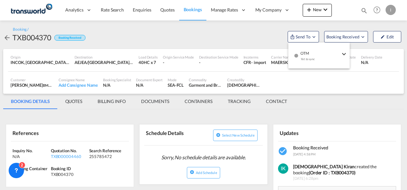
click at [306, 54] on span "OTM" at bounding box center [320, 51] width 40 height 6
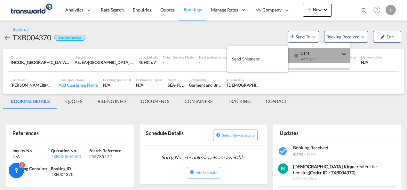
click at [275, 54] on button "Send Shipment" at bounding box center [257, 58] width 61 height 14
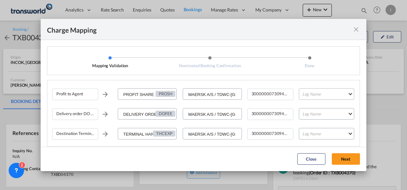
click at [316, 98] on md-select "Leg Name HANDLING ORIGIN VESSEL HANDLING DESTINATION OTHERS TL PICK UP CUSTOMS …" at bounding box center [326, 94] width 55 height 12
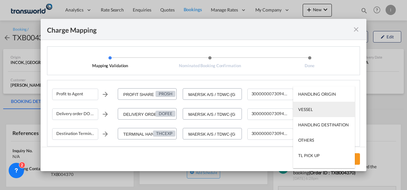
click at [311, 111] on div "VESSEL" at bounding box center [305, 109] width 14 height 6
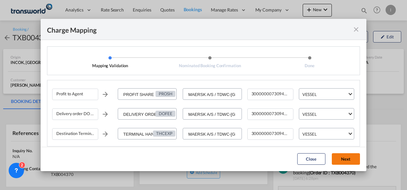
click at [343, 163] on button "Next" at bounding box center [345, 159] width 28 height 12
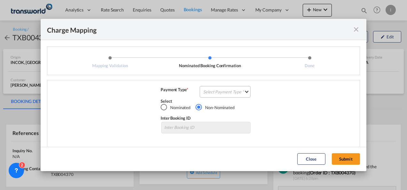
click at [215, 91] on md-select "Select Payment Type COLLECT PREPAID" at bounding box center [224, 92] width 51 height 12
click at [216, 89] on div "COLLECT" at bounding box center [210, 92] width 18 height 6
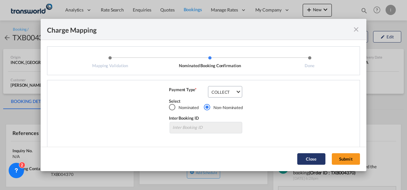
click at [350, 161] on button "Submit" at bounding box center [345, 159] width 28 height 12
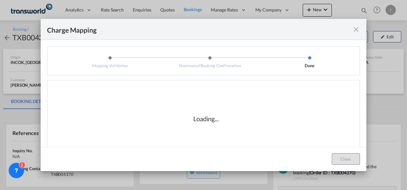
click at [296, 147] on md-dialog-actions "Close" at bounding box center [203, 159] width 325 height 24
click at [236, 129] on div "Loading..." at bounding box center [205, 119] width 307 height 64
click at [183, 105] on div "Loading..." at bounding box center [205, 119] width 307 height 64
click at [180, 133] on div "Loading..." at bounding box center [205, 119] width 307 height 64
click at [356, 27] on md-icon "icon-close fg-AAA8AD cursor" at bounding box center [356, 30] width 8 height 8
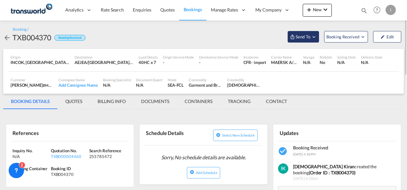
click at [299, 40] on button "Send To" at bounding box center [302, 37] width 31 height 12
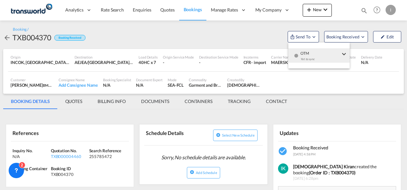
click at [301, 60] on div "Yet to sync" at bounding box center [320, 60] width 40 height 13
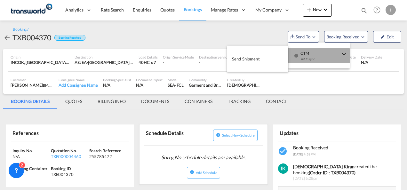
click at [260, 59] on button "Send Shipment" at bounding box center [257, 58] width 61 height 14
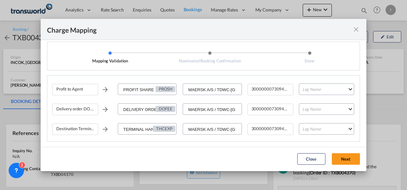
scroll to position [6, 0]
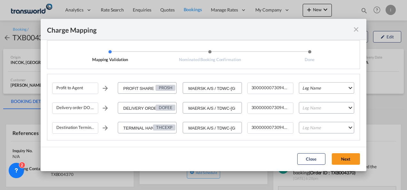
click at [310, 89] on md-select "Leg Name HANDLING ORIGIN VESSEL HANDLING DESTINATION OTHERS TL PICK UP CUSTOMS …" at bounding box center [326, 88] width 55 height 12
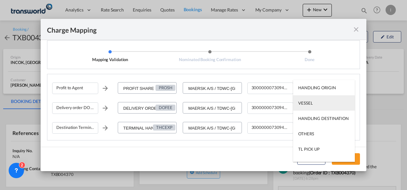
click at [308, 103] on div "VESSEL" at bounding box center [305, 103] width 14 height 6
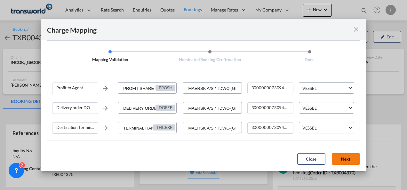
click at [343, 160] on button "Next" at bounding box center [345, 159] width 28 height 12
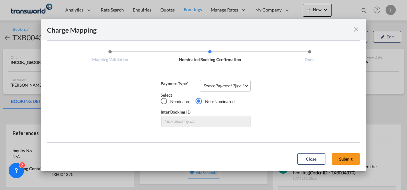
click at [213, 82] on md-select "Select Payment Type COLLECT PREPAID" at bounding box center [224, 86] width 51 height 12
click at [0, 0] on md-option "COLLECT" at bounding box center [0, 0] width 0 height 0
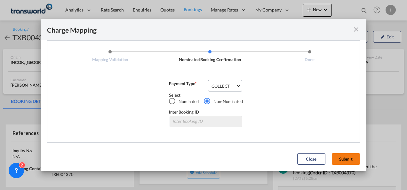
click at [347, 157] on button "Submit" at bounding box center [345, 159] width 28 height 12
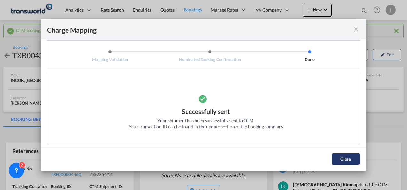
click at [343, 157] on button "Close" at bounding box center [345, 159] width 28 height 12
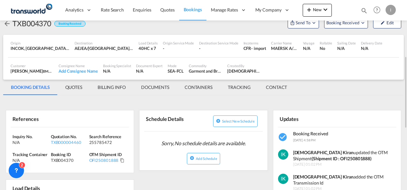
scroll to position [96, 0]
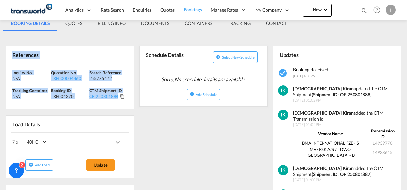
drag, startPoint x: 127, startPoint y: 98, endPoint x: -1, endPoint y: 60, distance: 133.9
click at [0, 60] on html "Analytics Reports Dashboard Rate Search Enquiries Quotes" at bounding box center [203, 95] width 407 height 190
copy div "References Inquiry No. N/A Quotation No. TXB000004460 Search Reference 25578547…"
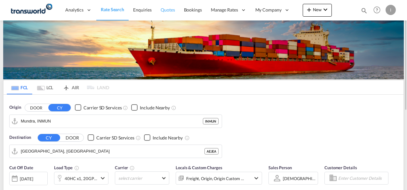
click at [162, 11] on span "Quotes" at bounding box center [167, 9] width 14 height 5
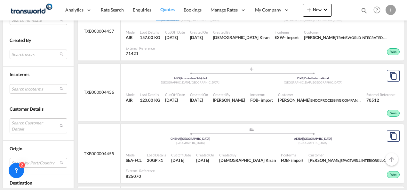
scroll to position [288, 0]
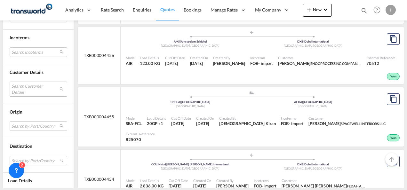
click at [21, 87] on md-select "Search Customer Details user name user [PERSON_NAME] [PERSON_NAME] [PERSON_NAME…" at bounding box center [39, 88] width 58 height 15
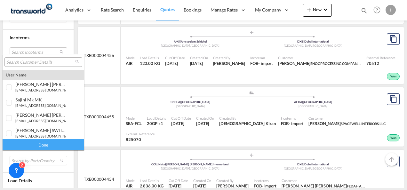
click at [20, 62] on input "search" at bounding box center [40, 62] width 69 height 6
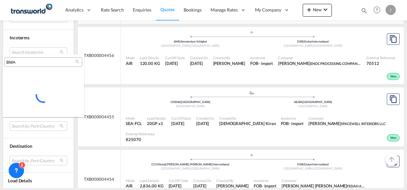
type input "BMA"
click at [143, 71] on md-backdrop at bounding box center [203, 95] width 407 height 190
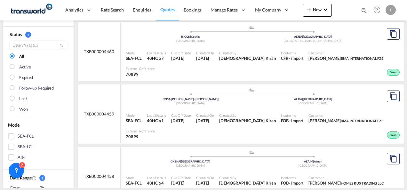
scroll to position [0, 0]
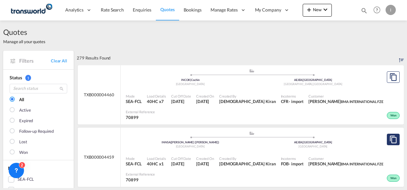
click at [387, 143] on button "Copy Quote" at bounding box center [392, 140] width 13 height 12
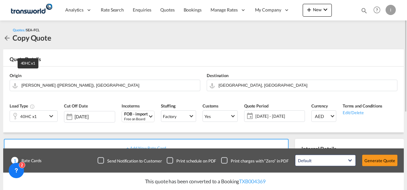
click at [35, 116] on div "40HC x1" at bounding box center [28, 116] width 17 height 9
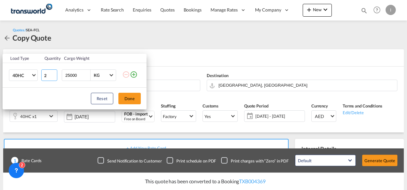
type input "2"
click at [54, 74] on input "2" at bounding box center [49, 75] width 16 height 12
click at [127, 97] on button "Done" at bounding box center [129, 99] width 22 height 12
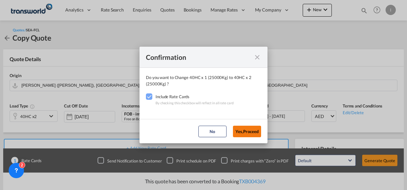
click at [236, 130] on button "Yes,Proceed" at bounding box center [247, 132] width 28 height 12
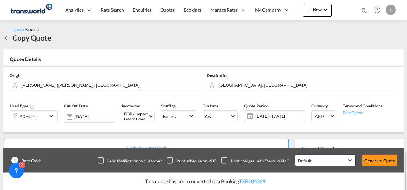
scroll to position [96, 0]
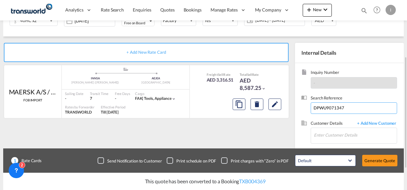
drag, startPoint x: 315, startPoint y: 109, endPoint x: 297, endPoint y: 108, distance: 17.9
click at [310, 109] on input "DPWU9071347" at bounding box center [353, 108] width 86 height 12
paste input "CXDU2397768, WBPU7052551"
type input "CXDU2397768, WBPU7052551"
click at [333, 135] on input "Enter Customer Details" at bounding box center [355, 135] width 83 height 14
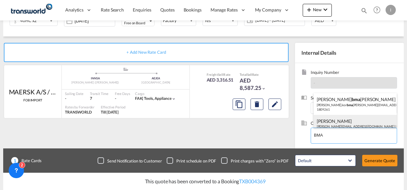
click at [333, 118] on div "[PERSON_NAME] [EMAIL_ADDRESS][DOMAIN_NAME] | BMA INTERNATIONAL FZE | 70899" at bounding box center [354, 126] width 83 height 22
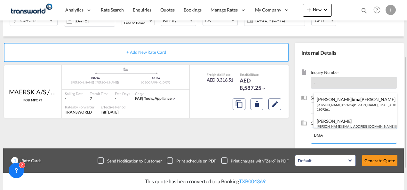
type input "BMA INTERNATIONAL FZE, [PERSON_NAME], [PERSON_NAME][EMAIL_ADDRESS][DOMAIN_NAME]"
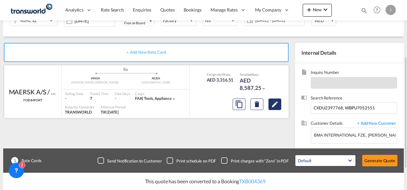
click at [268, 105] on button "Edit" at bounding box center [274, 104] width 13 height 12
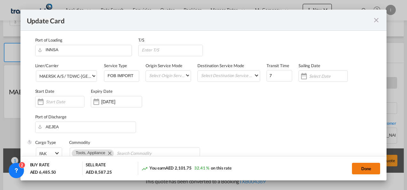
click at [361, 167] on button "Done" at bounding box center [366, 169] width 28 height 12
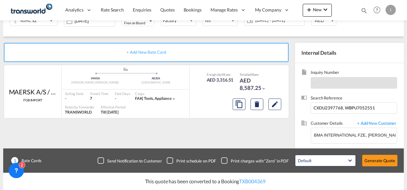
select select "per equipment"
select select "per container"
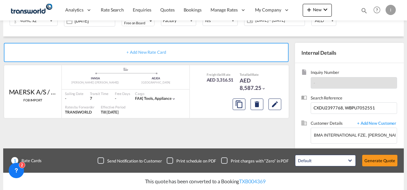
select select "per container"
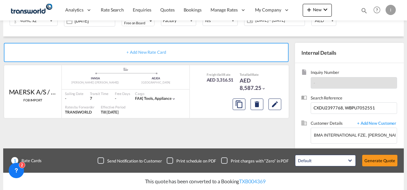
select select "per container"
click at [390, 162] on div "Update Card Port of Loading INNSA T/S Liner/Carrier MAERSK A/S / TDWC-DUBAI 2HM…" at bounding box center [203, 95] width 407 height 190
click at [388, 161] on button "Generate Quote" at bounding box center [379, 161] width 35 height 12
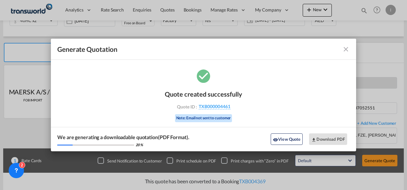
click at [224, 103] on div "Quote created successfully Quote ID : TXB000004461 Note: Email not sent to cust…" at bounding box center [203, 105] width 77 height 43
click at [221, 105] on span "TXB000004461" at bounding box center [214, 107] width 32 height 6
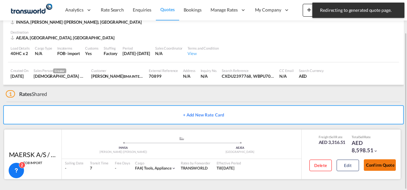
click at [376, 165] on button "Confirm Quote" at bounding box center [379, 165] width 32 height 12
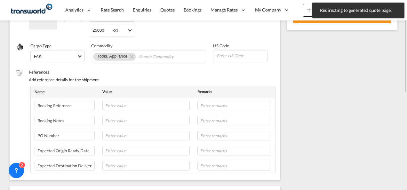
scroll to position [112, 0]
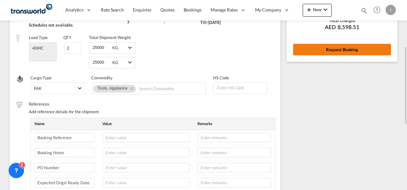
click at [316, 52] on button "Request Booking" at bounding box center [342, 50] width 98 height 12
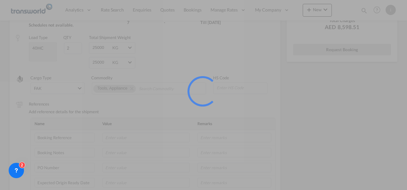
scroll to position [0, 0]
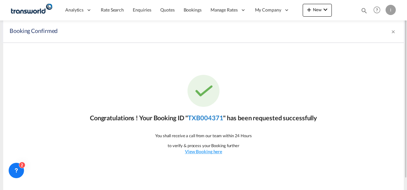
click at [208, 119] on link "TXB004371" at bounding box center [205, 118] width 35 height 8
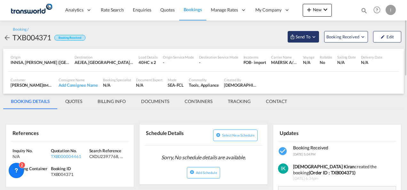
click at [301, 36] on span "Send To" at bounding box center [303, 37] width 16 height 6
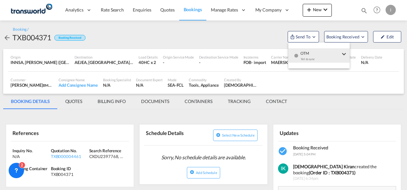
click at [303, 51] on span "OTM" at bounding box center [320, 51] width 40 height 6
click at [221, 57] on md-backdrop at bounding box center [203, 95] width 407 height 190
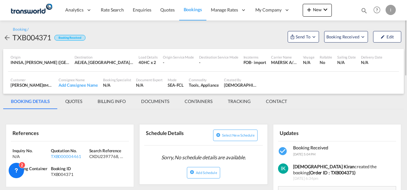
click at [238, 60] on div "Destination Service Mode -" at bounding box center [218, 60] width 44 height 16
click at [315, 34] on md-icon "Open demo menu" at bounding box center [314, 37] width 6 height 6
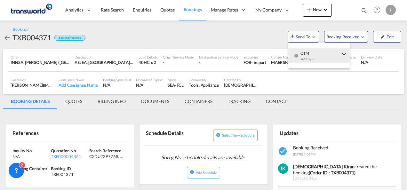
click at [299, 55] on div "OTM Yet to sync" at bounding box center [320, 57] width 54 height 19
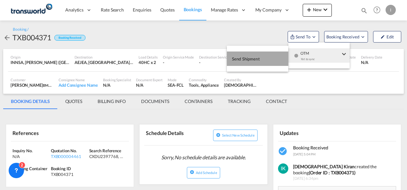
click at [257, 55] on span "Send Shipment" at bounding box center [246, 59] width 28 height 10
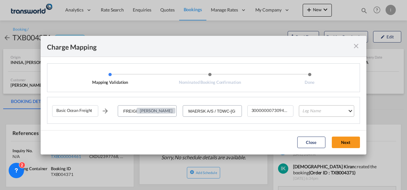
click at [313, 111] on md-select "Leg Name HANDLING ORIGIN VESSEL HANDLING DESTINATION OTHERS TL PICK UP CUSTOMS …" at bounding box center [326, 111] width 55 height 12
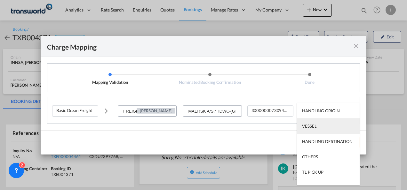
click at [307, 126] on div "VESSEL" at bounding box center [309, 126] width 14 height 6
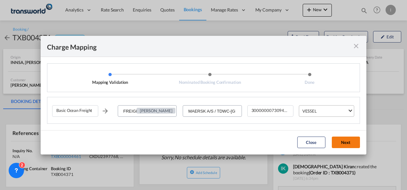
click at [336, 142] on button "Next" at bounding box center [345, 142] width 28 height 12
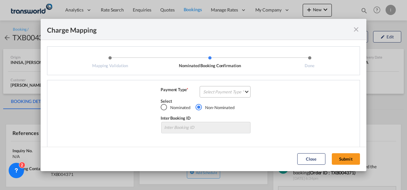
click at [230, 93] on md-select "Select Payment Type COLLECT PREPAID" at bounding box center [224, 92] width 51 height 12
click at [0, 0] on md-option "COLLECT" at bounding box center [0, 0] width 0 height 0
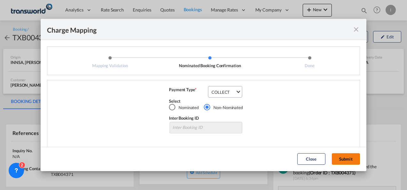
click at [345, 158] on button "Submit" at bounding box center [345, 159] width 28 height 12
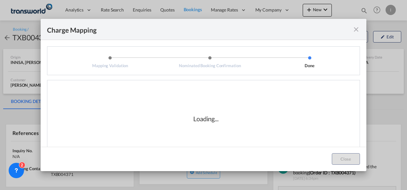
click at [217, 119] on div "Loading..." at bounding box center [206, 118] width 64 height 9
click at [146, 89] on div "Loading..." at bounding box center [205, 119] width 307 height 64
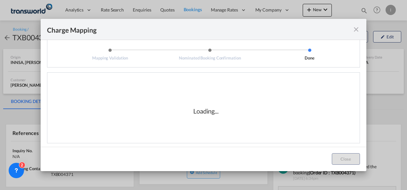
scroll to position [11, 0]
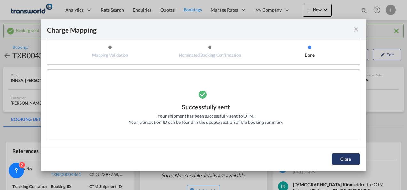
click at [338, 155] on button "Close" at bounding box center [345, 159] width 28 height 12
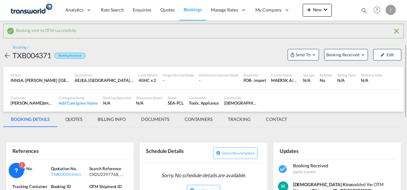
scroll to position [32, 0]
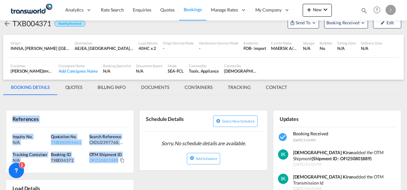
drag, startPoint x: 127, startPoint y: 164, endPoint x: -1, endPoint y: 125, distance: 134.5
click at [0, 125] on html "Analytics Reports Dashboard Rate Search Enquiries Quotes" at bounding box center [203, 95] width 407 height 190
copy div "References Inquiry No. N/A Quotation No. TXB000004461 Search Reference CXDU2397…"
click at [309, 8] on md-icon "icon-plus 400-fg" at bounding box center [309, 10] width 8 height 8
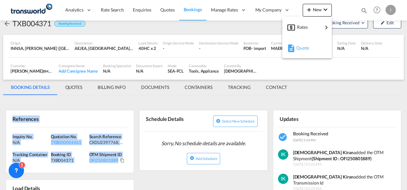
click at [297, 52] on span "Quote" at bounding box center [299, 48] width 7 height 13
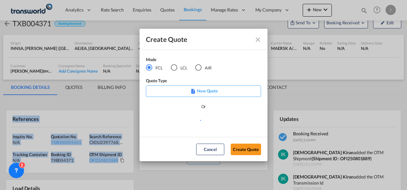
drag, startPoint x: 245, startPoint y: 153, endPoint x: 244, endPoint y: 150, distance: 3.4
click at [244, 153] on button "Create Quote" at bounding box center [245, 150] width 30 height 12
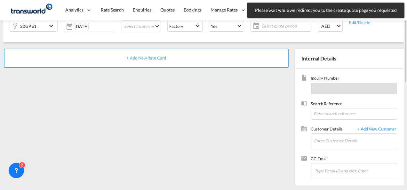
scroll to position [26, 0]
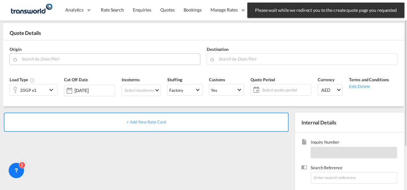
click at [43, 59] on input "Search by Door/Port" at bounding box center [108, 58] width 175 height 11
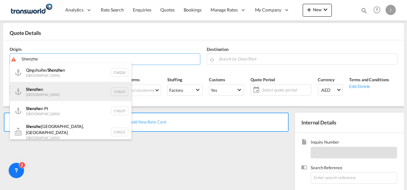
click at [49, 94] on div "Shenzhe n China CNSZX" at bounding box center [70, 91] width 121 height 19
type input "Shenzhen, CNSZX"
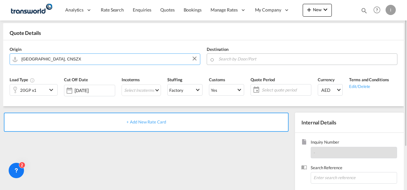
click at [241, 61] on input "Search by Door/Port" at bounding box center [305, 58] width 175 height 11
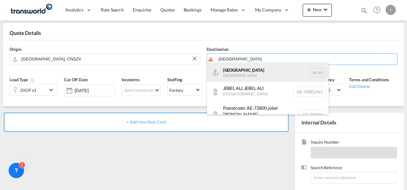
click at [242, 74] on div "Jebel Ali United Arab Emirates AEJEA" at bounding box center [267, 72] width 121 height 19
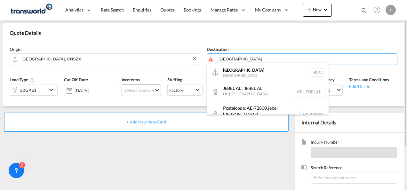
type input "[GEOGRAPHIC_DATA], [GEOGRAPHIC_DATA]"
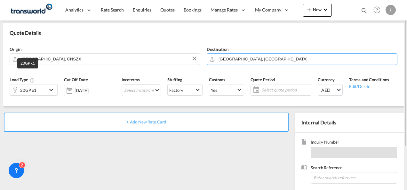
click at [30, 89] on div "20GP x1" at bounding box center [28, 90] width 16 height 9
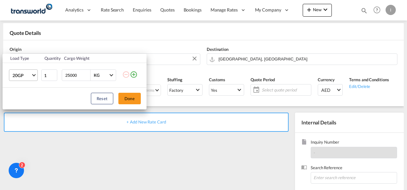
click at [27, 76] on span "20GP" at bounding box center [21, 75] width 19 height 6
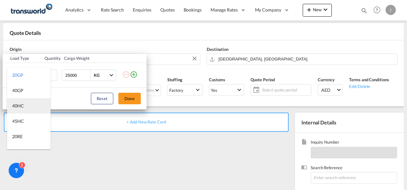
click at [21, 107] on div "40HC" at bounding box center [18, 106] width 12 height 6
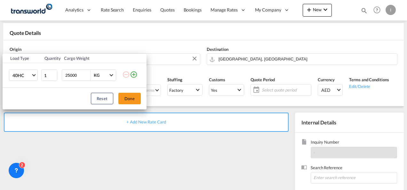
click at [118, 101] on div "Reset Done" at bounding box center [75, 99] width 144 height 22
click at [131, 95] on button "Done" at bounding box center [129, 99] width 22 height 12
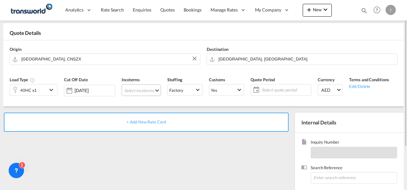
click at [131, 91] on md-select "Select Incoterms CIP - export Carriage and Insurance Paid to CIF - import Cost,…" at bounding box center [140, 90] width 39 height 12
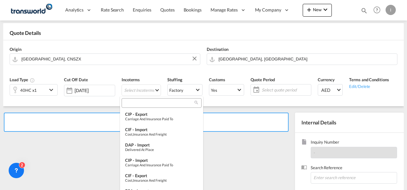
click at [133, 102] on input "search" at bounding box center [158, 103] width 71 height 6
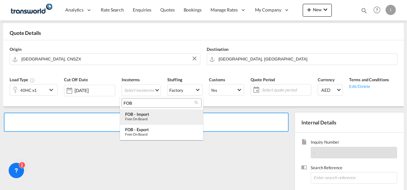
type input "FOB"
click at [144, 120] on div "Free on Board" at bounding box center [161, 119] width 73 height 4
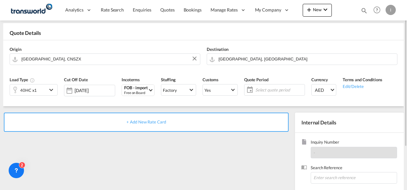
click at [285, 89] on span "Select quote period" at bounding box center [279, 90] width 48 height 6
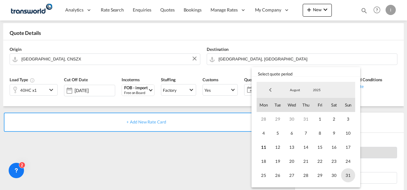
click at [346, 175] on span "31" at bounding box center [348, 175] width 14 height 14
click at [208, 168] on md-backdrop at bounding box center [203, 95] width 407 height 190
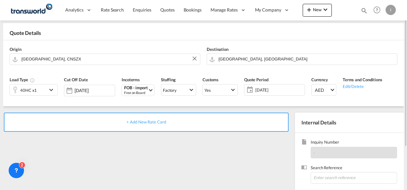
scroll to position [90, 0]
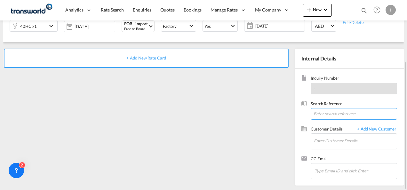
click at [330, 111] on input at bounding box center [353, 114] width 86 height 12
paste input "From Subject Received Size Categories Irishi Kiran RE: 20250493 Saint Honore Pe…"
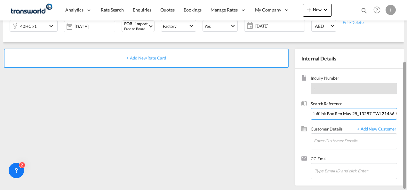
drag, startPoint x: 352, startPoint y: 113, endPoint x: 406, endPoint y: 113, distance: 54.3
click at [406, 114] on html "Analytics Reports Dashboard Rate Search Enquiries Quotes" at bounding box center [203, 95] width 407 height 190
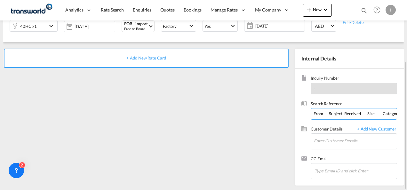
drag, startPoint x: 363, startPoint y: 112, endPoint x: 0, endPoint y: 113, distance: 363.4
click at [0, 114] on html "Analytics Reports Dashboard Rate Search Enquiries Quotes" at bounding box center [203, 95] width 407 height 190
type input "13287 TWI 21466"
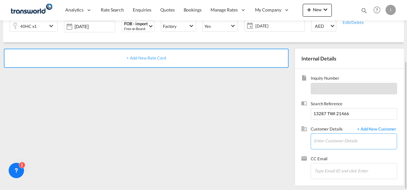
click at [338, 145] on input "Enter Customer Details" at bounding box center [355, 141] width 83 height 14
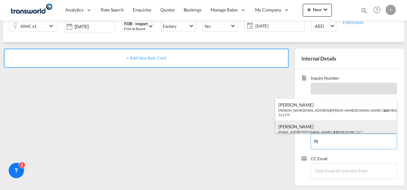
click at [301, 127] on div "Subash Subash imports@interluxury.com | ILG EMEA DWC LLC | 221179" at bounding box center [335, 131] width 121 height 22
type input "ILG EMEA DWC LLC, Subash Subash, imports@interluxury.com"
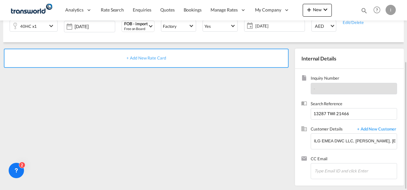
click at [138, 60] on div "+ Add New Rate Card" at bounding box center [146, 58] width 284 height 19
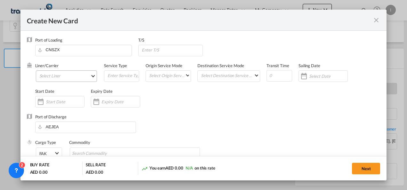
type input "Basic Ocean Freight"
select select "per equipment"
click at [60, 76] on md-select "Select Liner 2HM LOGISTICS D.O.O 2HM LOGISTICS D.O.O. / TDWC-CAPODISTRI 2HM LOG…" at bounding box center [66, 76] width 61 height 12
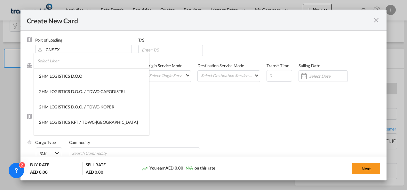
click at [56, 63] on input "search" at bounding box center [93, 60] width 112 height 15
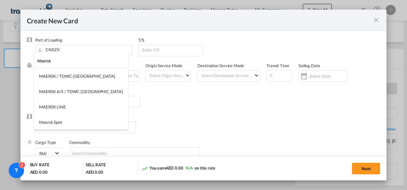
type input "Maersk"
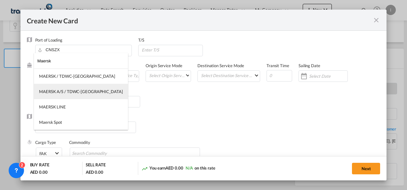
click at [61, 95] on md-option "MAERSK A/S / TDWC-[GEOGRAPHIC_DATA]" at bounding box center [81, 91] width 94 height 15
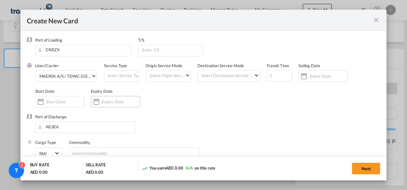
click at [113, 101] on input "Create New Card ..." at bounding box center [120, 101] width 38 height 5
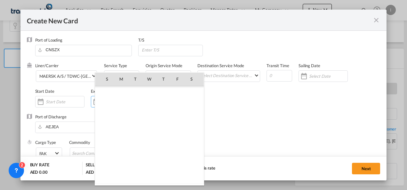
scroll to position [147962, 0]
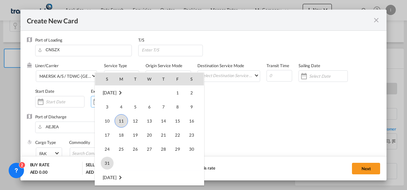
click at [107, 161] on span "31" at bounding box center [107, 163] width 13 height 13
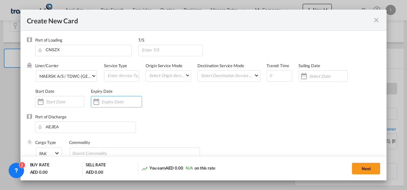
type input "[DATE]"
click at [97, 151] on input "Search Commodity" at bounding box center [101, 153] width 58 height 10
type input "General Cargo"
click at [209, 125] on div "Port of Discharge AEJEA" at bounding box center [203, 127] width 353 height 26
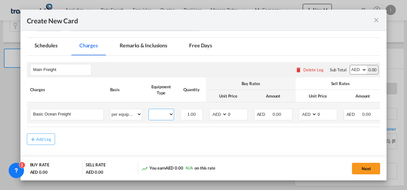
click at [155, 113] on select "40HC" at bounding box center [161, 114] width 25 height 9
select select "40HC"
click at [149, 110] on select "40HC" at bounding box center [161, 114] width 25 height 9
drag, startPoint x: 234, startPoint y: 116, endPoint x: 225, endPoint y: 116, distance: 8.6
click at [225, 116] on md-input-container "AED AFN ALL AMD ANG AOA ARS AUD AWG AZN BAM BBD BDT BGN BHD BIF BMD BND [PERSON…" at bounding box center [228, 115] width 38 height 12
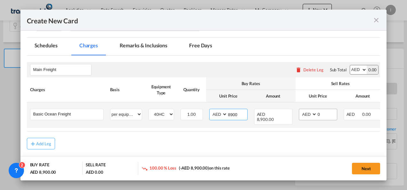
type input "8900"
drag, startPoint x: 327, startPoint y: 114, endPoint x: 316, endPoint y: 114, distance: 10.2
click at [317, 114] on input "0" at bounding box center [327, 114] width 20 height 10
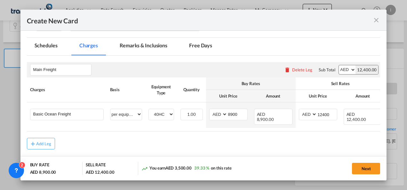
click at [242, 135] on rate-modification "Main Freight Please enter leg name Leg Name Already Exists Delete Leg Sub Total…" at bounding box center [203, 103] width 353 height 94
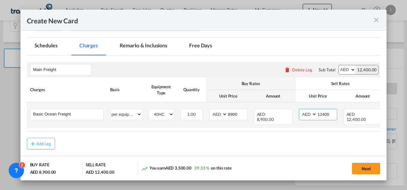
click at [320, 111] on input "12400" at bounding box center [327, 114] width 20 height 10
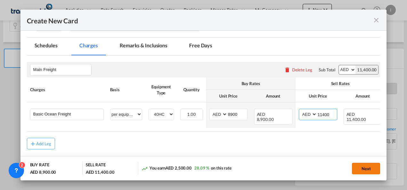
type input "11400"
click at [361, 167] on button "Next" at bounding box center [366, 169] width 28 height 12
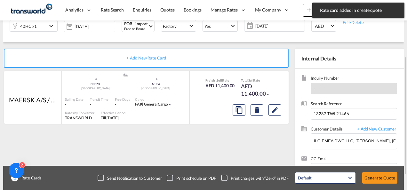
click at [381, 187] on div "1 Rate Cards Send Notification to Customer Print schedule on PDF Print charges …" at bounding box center [203, 178] width 400 height 24
click at [375, 179] on button "Generate Quote" at bounding box center [379, 178] width 35 height 12
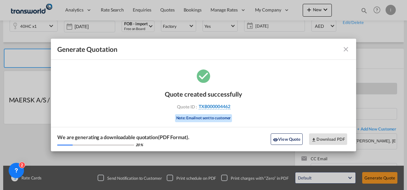
click at [224, 105] on span "TXB000004462" at bounding box center [214, 107] width 32 height 6
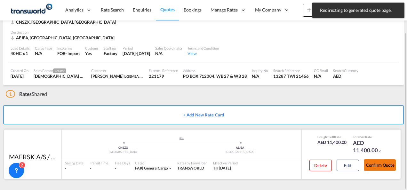
click at [373, 164] on button "Confirm Quote" at bounding box center [379, 165] width 32 height 12
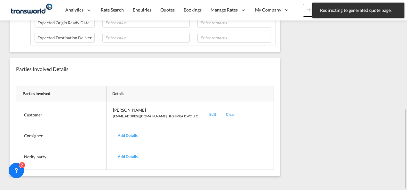
scroll to position [99, 0]
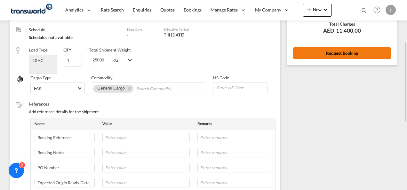
click at [338, 56] on button "Request Booking" at bounding box center [342, 53] width 98 height 12
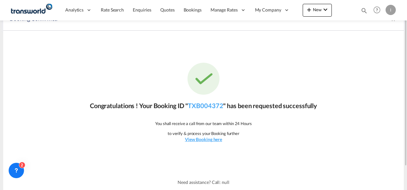
scroll to position [0, 0]
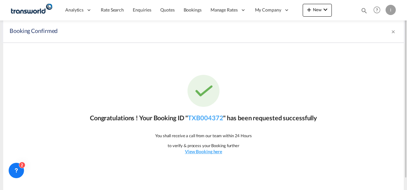
click at [207, 111] on div "Congratulations ! Your Booking ID " TXB004372 " has been requested successfully…" at bounding box center [203, 115] width 400 height 144
click at [206, 116] on link "TXB004372" at bounding box center [205, 118] width 35 height 8
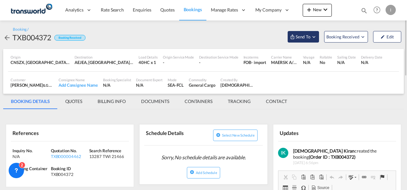
click at [299, 41] on button "Send To" at bounding box center [302, 37] width 31 height 12
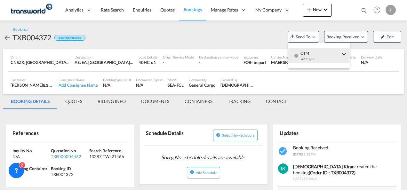
click at [299, 55] on div "OTM Yet to sync" at bounding box center [320, 57] width 54 height 19
click at [269, 60] on button "Send Shipment" at bounding box center [257, 58] width 61 height 14
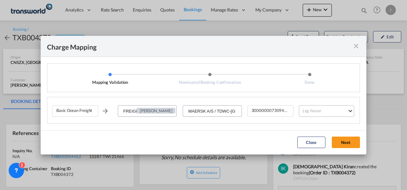
click at [316, 111] on md-select "Leg Name HANDLING ORIGIN VESSEL HANDLING DESTINATION OTHERS TL PICK UP CUSTOMS …" at bounding box center [326, 111] width 55 height 12
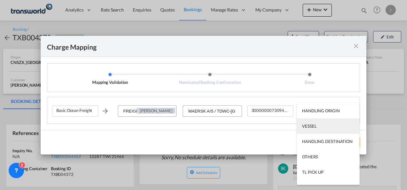
click at [314, 123] on div "VESSEL" at bounding box center [309, 126] width 14 height 6
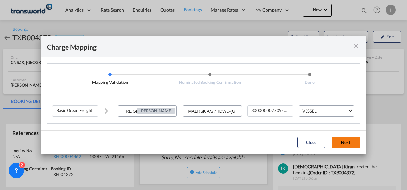
click at [342, 143] on button "Next" at bounding box center [345, 142] width 28 height 12
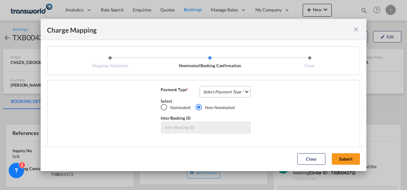
click at [210, 89] on md-select "Select Payment Type COLLECT PREPAID" at bounding box center [224, 92] width 51 height 12
click at [0, 0] on md-option "COLLECT" at bounding box center [0, 0] width 0 height 0
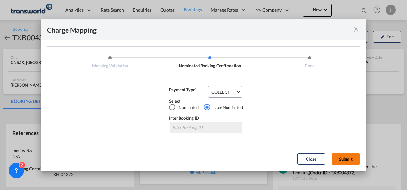
click at [343, 158] on button "Submit" at bounding box center [345, 159] width 28 height 12
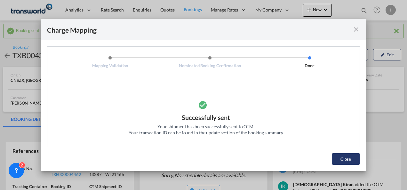
click at [352, 160] on button "Close" at bounding box center [345, 159] width 28 height 12
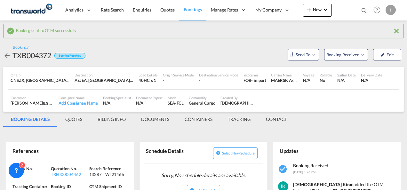
scroll to position [64, 0]
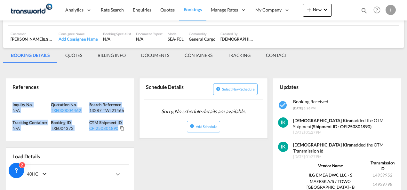
drag, startPoint x: 129, startPoint y: 131, endPoint x: -1, endPoint y: 97, distance: 134.5
click at [0, 97] on html "Analytics Reports Dashboard Rate Search Enquiries Quotes" at bounding box center [203, 95] width 407 height 190
copy div "Inquiry No. N/A Quotation No. TXB000004462 Search Reference 13287 TWI 21466 Tra…"
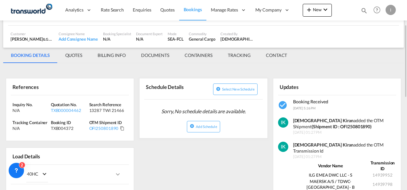
click at [109, 158] on div "Load Details" at bounding box center [70, 156] width 118 height 17
click at [118, 134] on div "Inquiry No. N/A Quotation No. TXB000004462 Search Reference 13287 TWI 21466 Tra…" at bounding box center [70, 118] width 128 height 46
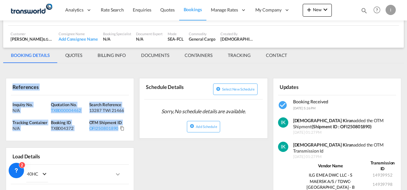
drag, startPoint x: 125, startPoint y: 132, endPoint x: -1, endPoint y: 88, distance: 134.1
click at [0, 88] on html "Analytics Reports Dashboard Rate Search Enquiries Quotes" at bounding box center [203, 95] width 407 height 190
copy div "References Inquiry No. N/A Quotation No. TXB000004462 Search Reference 13287 TW…"
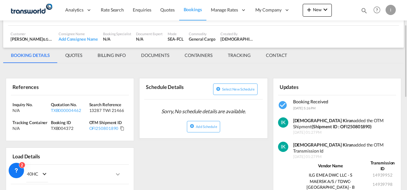
scroll to position [0, 0]
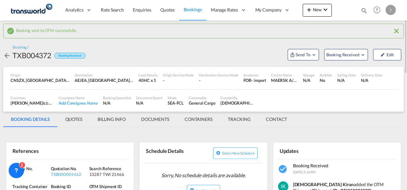
click at [26, 54] on div "TXB004372" at bounding box center [31, 55] width 39 height 10
copy div "TXB004372"
